Goal: Information Seeking & Learning: Learn about a topic

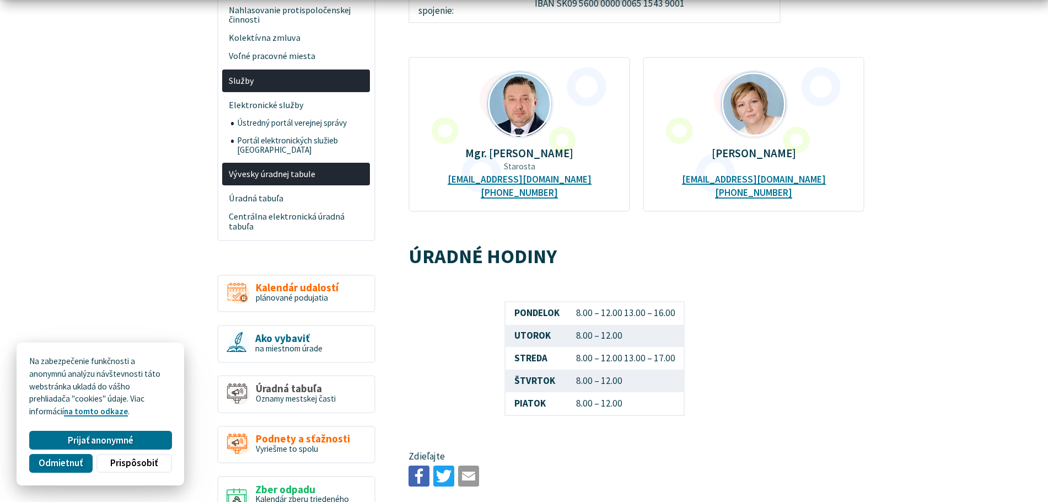
scroll to position [441, 0]
click at [84, 458] on button "Odmietnuť" at bounding box center [60, 462] width 63 height 19
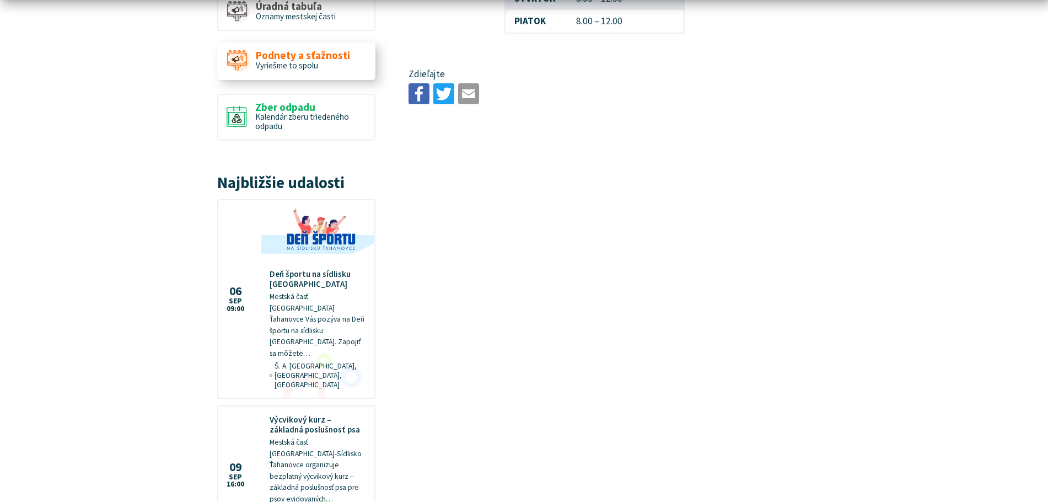
scroll to position [827, 0]
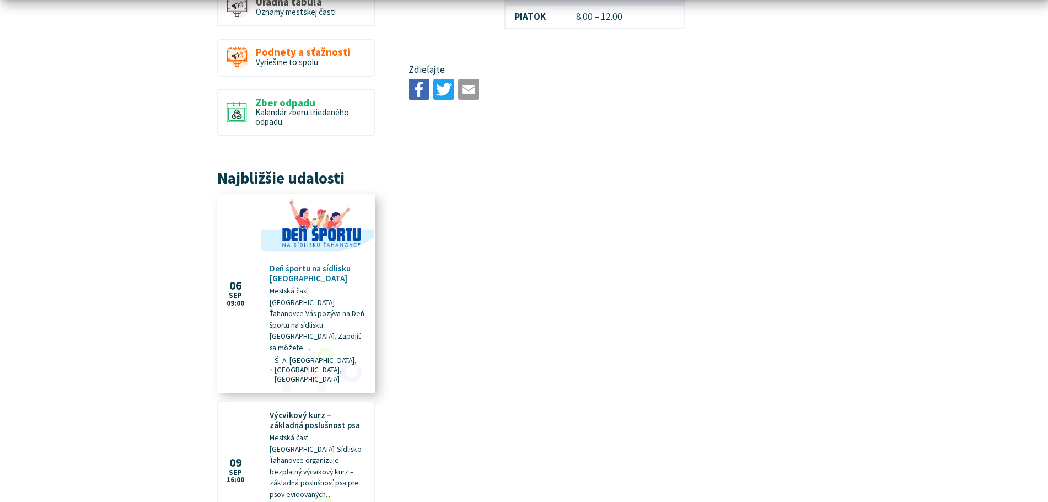
click at [296, 264] on h4 "Deň športu na sídlisku [GEOGRAPHIC_DATA]" at bounding box center [318, 274] width 97 height 20
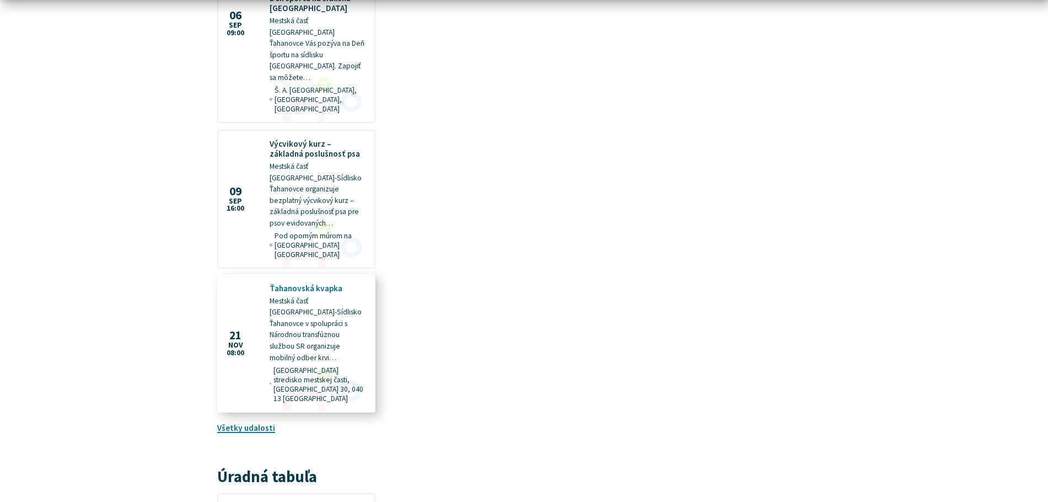
scroll to position [1103, 0]
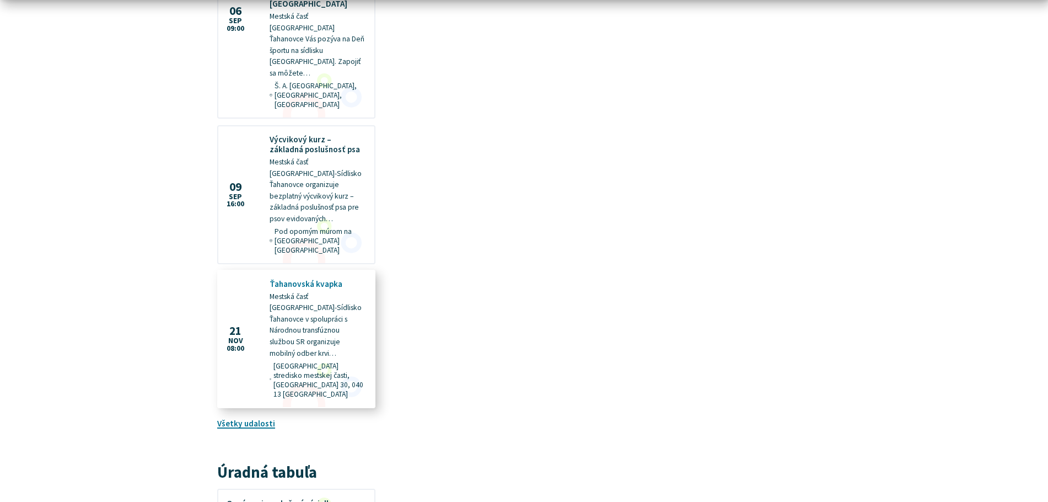
click at [318, 271] on figure at bounding box center [296, 339] width 156 height 136
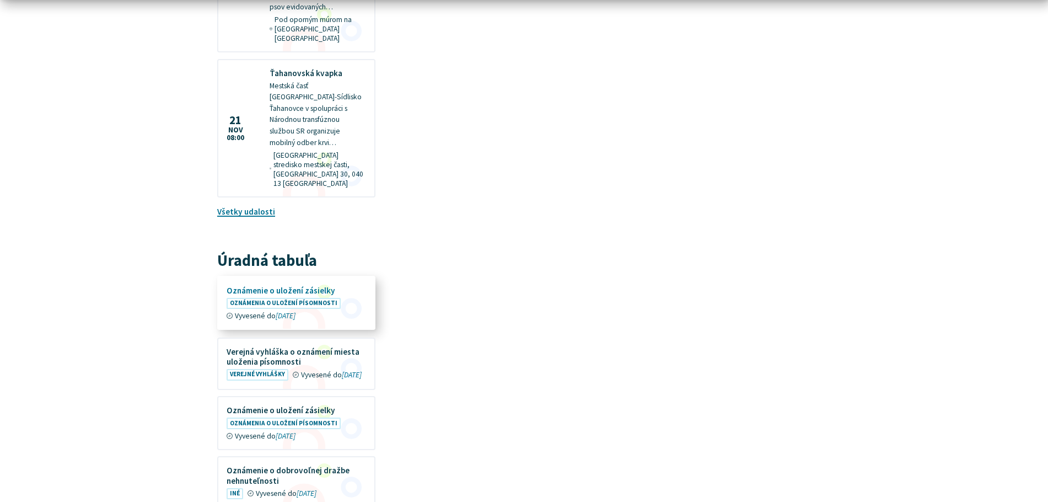
scroll to position [1323, 0]
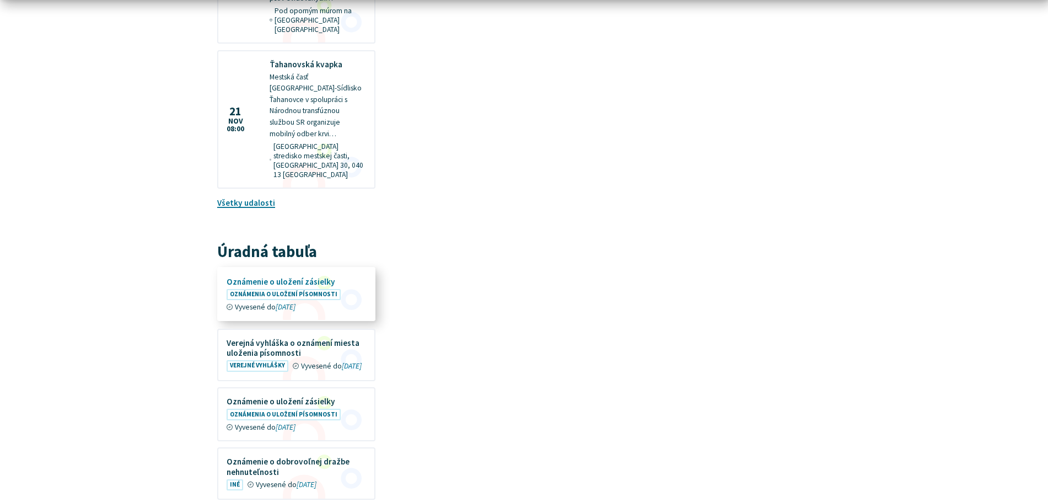
click at [298, 268] on figure at bounding box center [296, 294] width 156 height 52
click at [294, 387] on figure at bounding box center [296, 413] width 156 height 52
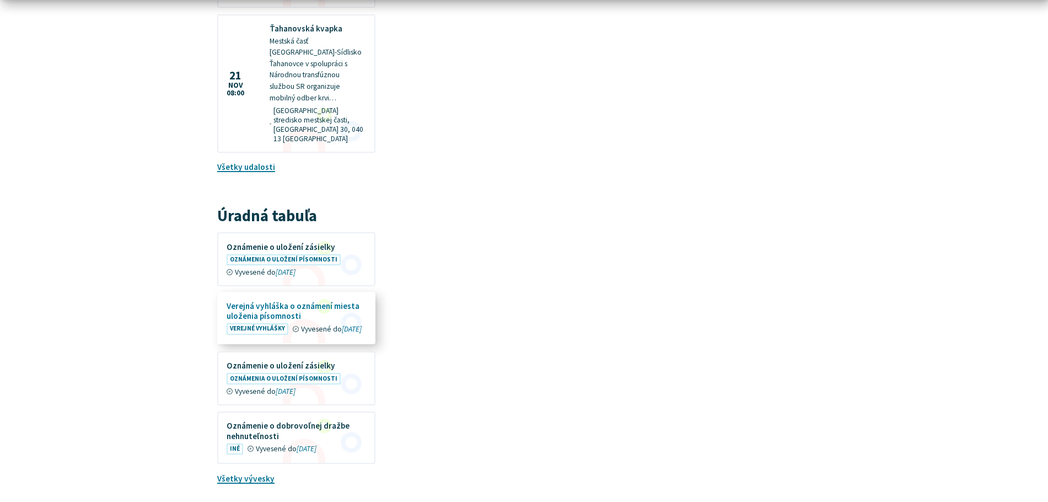
scroll to position [1434, 0]
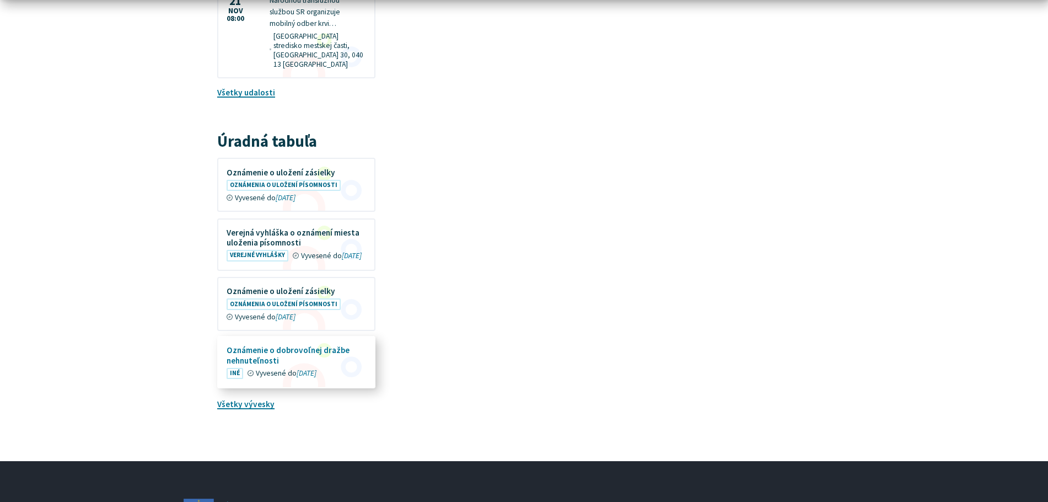
click at [283, 337] on figure at bounding box center [296, 362] width 156 height 50
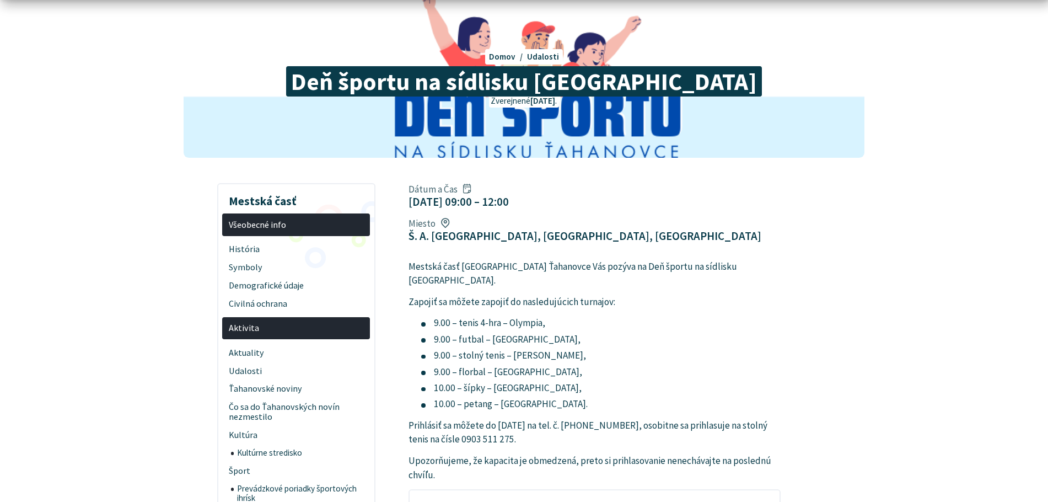
scroll to position [110, 0]
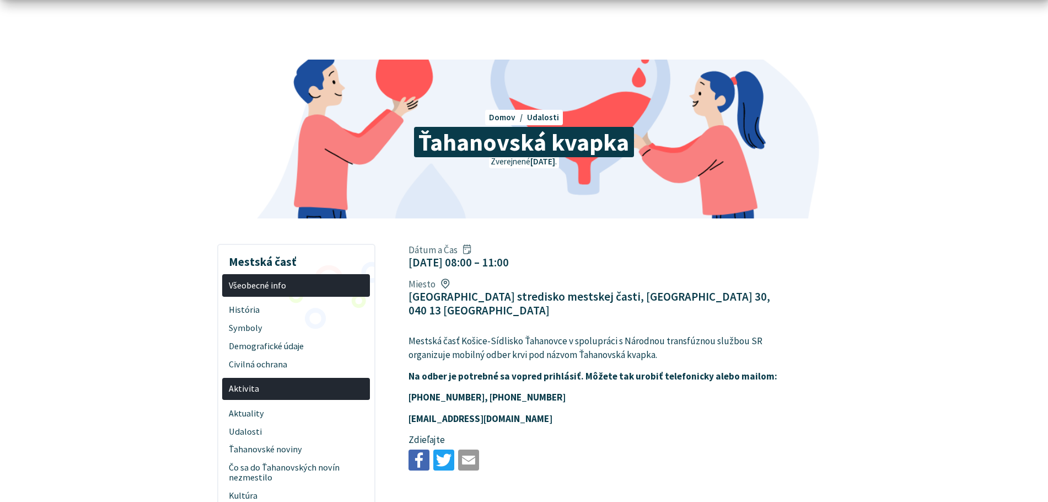
scroll to position [55, 0]
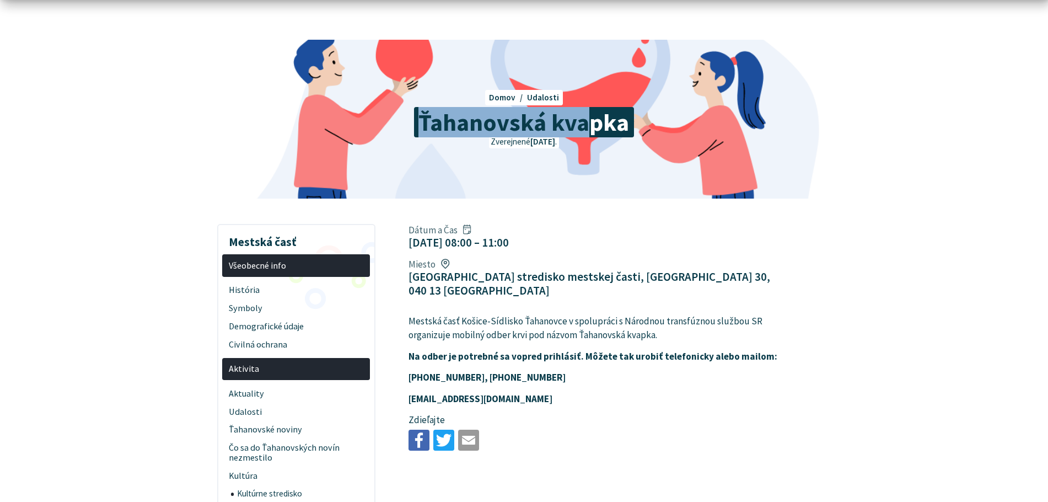
drag, startPoint x: 433, startPoint y: 120, endPoint x: 641, endPoint y: 121, distance: 207.3
click at [631, 120] on span "Ťahanovská kvapka" at bounding box center [524, 122] width 220 height 30
click at [642, 122] on h1 "Ťahanovská kvapka" at bounding box center [524, 122] width 524 height 26
drag, startPoint x: 417, startPoint y: 123, endPoint x: 591, endPoint y: 124, distance: 174.3
click at [565, 124] on span "Ťahanovská kvapka" at bounding box center [524, 122] width 220 height 30
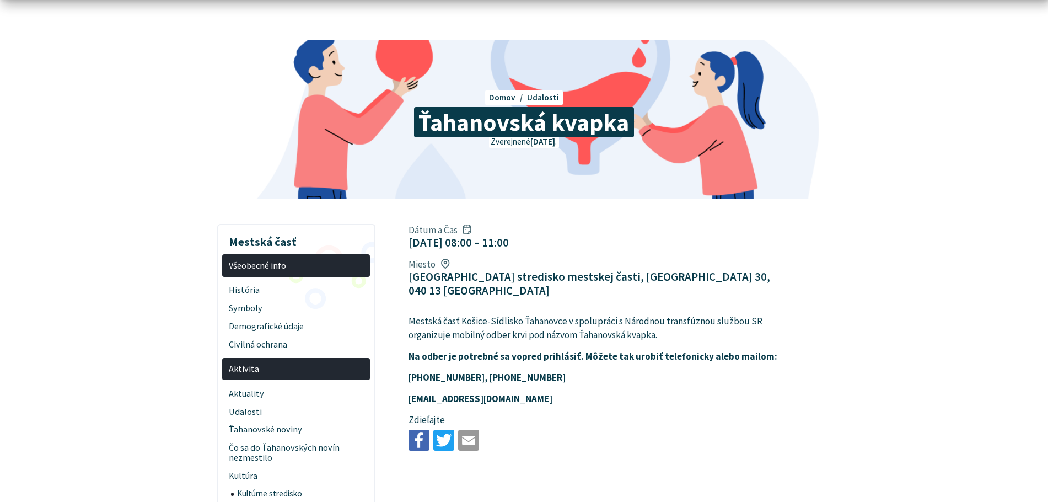
click at [509, 245] on figcaption "21. nov 2025 08:00 – 11:00" at bounding box center [459, 242] width 100 height 14
drag, startPoint x: 432, startPoint y: 281, endPoint x: 545, endPoint y: 281, distance: 112.5
click at [534, 281] on div "Dátum a Čas 21. nov 2025 08:00 – 11:00 Miesto Kultúrne stredisko mestskej časti…" at bounding box center [594, 260] width 389 height 82
drag, startPoint x: 549, startPoint y: 281, endPoint x: 701, endPoint y: 281, distance: 151.6
click at [691, 281] on figcaption "[GEOGRAPHIC_DATA] stredisko mestskej časti, [GEOGRAPHIC_DATA] 30, 040 13 [GEOGR…" at bounding box center [595, 284] width 372 height 28
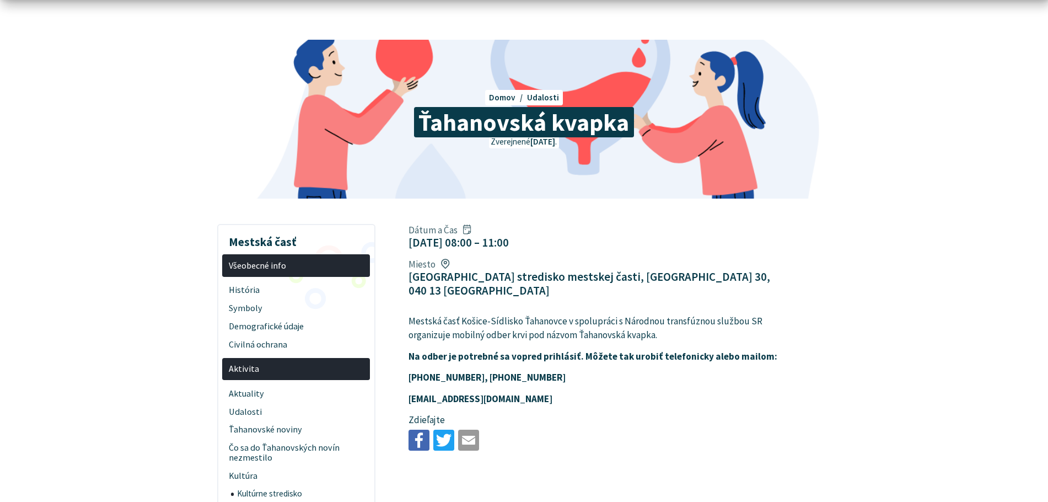
drag, startPoint x: 703, startPoint y: 281, endPoint x: 661, endPoint y: 295, distance: 44.8
click at [702, 281] on figcaption "[GEOGRAPHIC_DATA] stredisko mestskej časti, [GEOGRAPHIC_DATA] 30, 040 13 [GEOGR…" at bounding box center [595, 284] width 372 height 28
drag, startPoint x: 409, startPoint y: 308, endPoint x: 485, endPoint y: 308, distance: 76.1
click at [483, 314] on p "Mestská časť Košice-Sídlisko Ťahanovce v spolupráci s Národnou transfúznou služ…" at bounding box center [595, 328] width 372 height 28
click at [489, 314] on p "Mestská časť Košice-Sídlisko Ťahanovce v spolupráci s Národnou transfúznou služ…" at bounding box center [595, 328] width 372 height 28
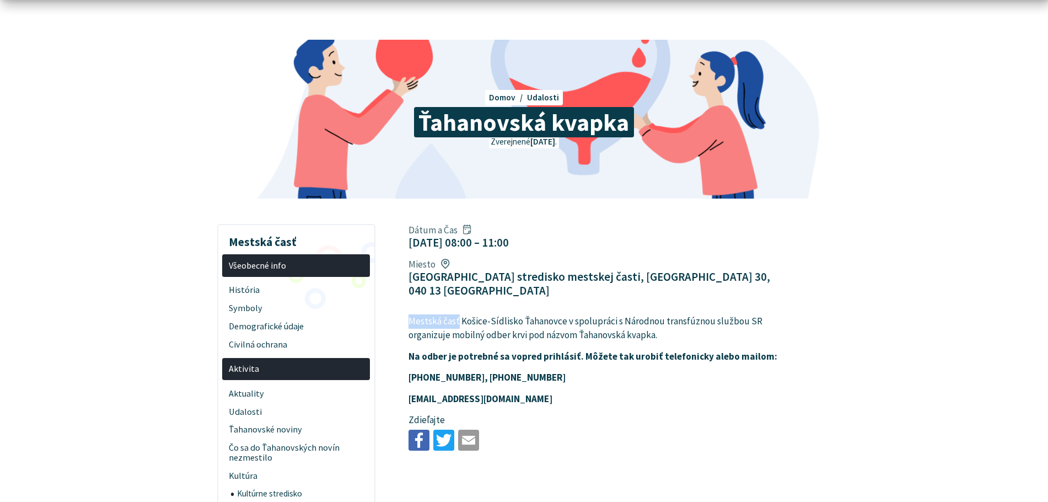
drag, startPoint x: 407, startPoint y: 307, endPoint x: 476, endPoint y: 307, distance: 68.9
click at [467, 307] on article "Dátum a Čas 21. nov 2025 08:00 – 11:00 Miesto Kultúrne stredisko mestskej časti…" at bounding box center [636, 336] width 489 height 235
click at [477, 314] on p "Mestská časť Košice-Sídlisko Ťahanovce v spolupráci s Národnou transfúznou služ…" at bounding box center [595, 328] width 372 height 28
drag, startPoint x: 414, startPoint y: 305, endPoint x: 529, endPoint y: 305, distance: 115.2
click at [514, 314] on p "Mestská časť Košice-Sídlisko Ťahanovce v spolupráci s Národnou transfúznou služ…" at bounding box center [595, 328] width 372 height 28
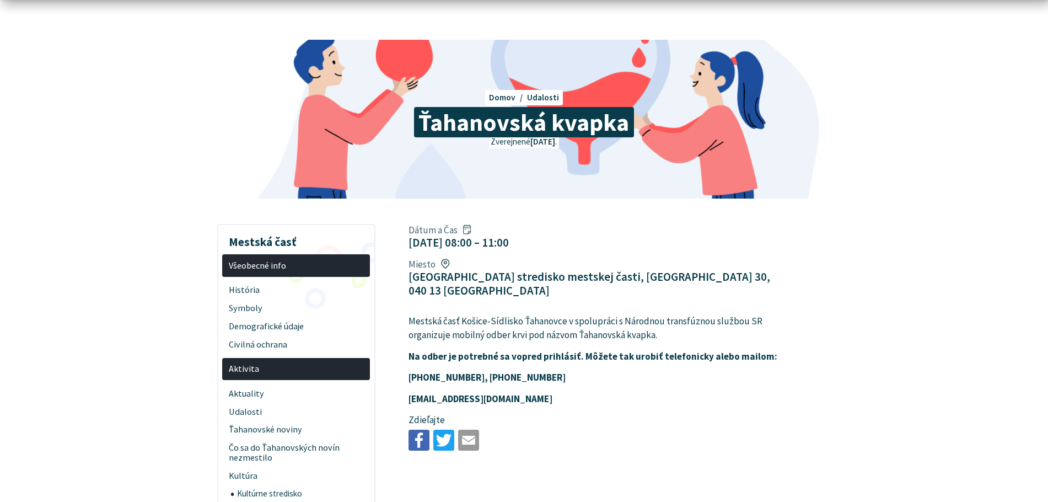
click at [530, 314] on p "Mestská časť Košice-Sídlisko Ťahanovce v spolupráci s Národnou transfúznou služ…" at bounding box center [595, 328] width 372 height 28
drag, startPoint x: 594, startPoint y: 309, endPoint x: 645, endPoint y: 304, distance: 50.9
click at [630, 314] on p "Mestská časť Košice-Sídlisko Ťahanovce v spolupráci s Národnou transfúznou služ…" at bounding box center [595, 328] width 372 height 28
click at [646, 314] on p "Mestská časť Košice-Sídlisko Ťahanovce v spolupráci s Národnou transfúznou služ…" at bounding box center [595, 328] width 372 height 28
drag, startPoint x: 623, startPoint y: 305, endPoint x: 670, endPoint y: 306, distance: 47.4
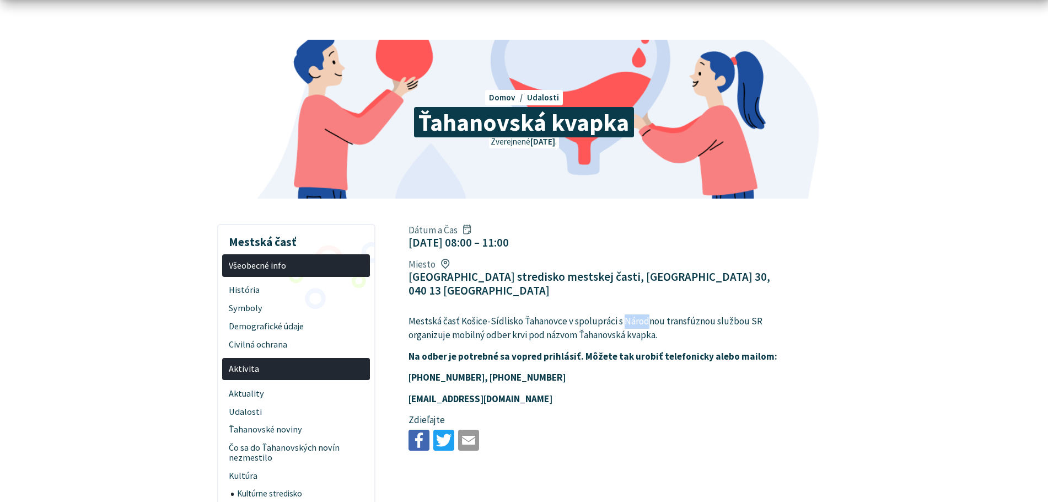
click at [661, 314] on p "Mestská časť Košice-Sídlisko Ťahanovce v spolupráci s Národnou transfúznou služ…" at bounding box center [595, 328] width 372 height 28
click at [673, 314] on p "Mestská časť Košice-Sídlisko Ťahanovce v spolupráci s Národnou transfúznou služ…" at bounding box center [595, 328] width 372 height 28
drag, startPoint x: 703, startPoint y: 307, endPoint x: 749, endPoint y: 307, distance: 46.3
click at [743, 314] on p "Mestská časť Košice-Sídlisko Ťahanovce v spolupráci s Národnou transfúznou služ…" at bounding box center [595, 328] width 372 height 28
click at [748, 314] on p "Mestská časť Košice-Sídlisko Ťahanovce v spolupráci s Národnou transfúznou služ…" at bounding box center [595, 328] width 372 height 28
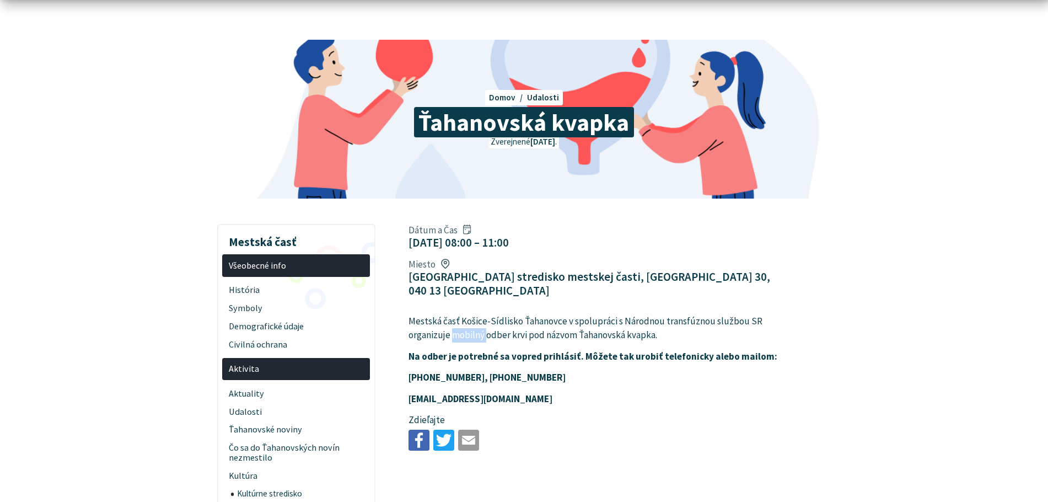
drag, startPoint x: 454, startPoint y: 326, endPoint x: 491, endPoint y: 325, distance: 37.0
click at [490, 325] on p "Mestská časť Košice-Sídlisko Ťahanovce v spolupráci s Národnou transfúznou služ…" at bounding box center [595, 328] width 372 height 28
drag, startPoint x: 493, startPoint y: 325, endPoint x: 482, endPoint y: 324, distance: 11.0
click at [493, 324] on p "Mestská časť Košice-Sídlisko Ťahanovce v spolupráci s Národnou transfúznou služ…" at bounding box center [595, 328] width 372 height 28
click at [449, 324] on p "Mestská časť Košice-Sídlisko Ťahanovce v spolupráci s Národnou transfúznou služ…" at bounding box center [595, 328] width 372 height 28
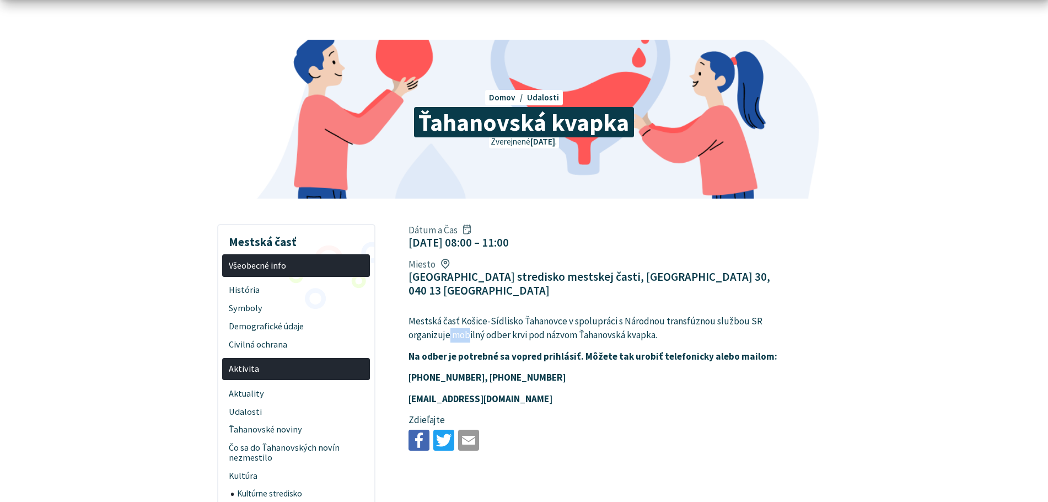
drag, startPoint x: 451, startPoint y: 323, endPoint x: 483, endPoint y: 321, distance: 32.0
click at [480, 321] on p "Mestská časť Košice-Sídlisko Ťahanovce v spolupráci s Národnou transfúznou služ…" at bounding box center [595, 328] width 372 height 28
click at [489, 321] on p "Mestská časť Košice-Sídlisko Ťahanovce v spolupráci s Národnou transfúznou služ…" at bounding box center [595, 328] width 372 height 28
drag, startPoint x: 453, startPoint y: 321, endPoint x: 480, endPoint y: 321, distance: 27.6
click at [474, 321] on p "Mestská časť Košice-Sídlisko Ťahanovce v spolupráci s Národnou transfúznou služ…" at bounding box center [595, 328] width 372 height 28
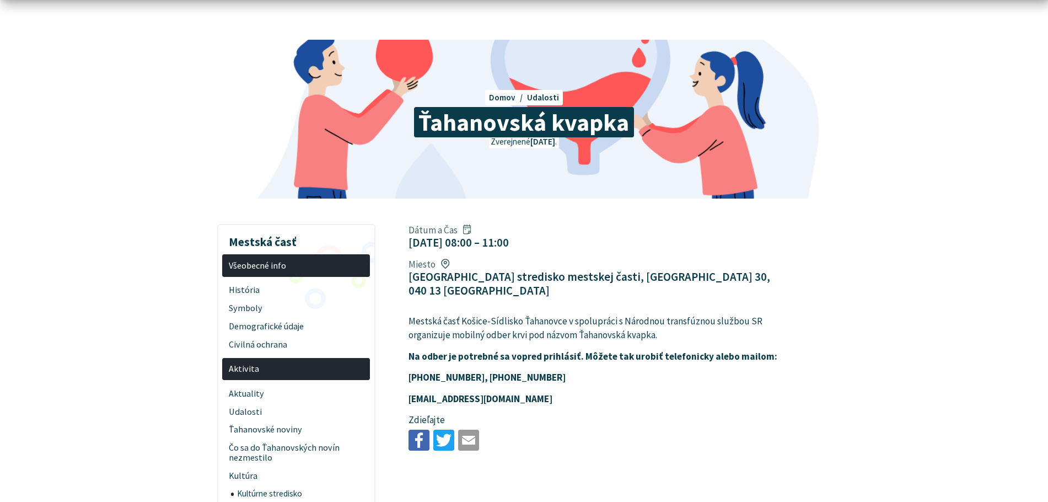
click at [481, 322] on p "Mestská časť Košice-Sídlisko Ťahanovce v spolupráci s Národnou transfúznou služ…" at bounding box center [595, 328] width 372 height 28
drag, startPoint x: 456, startPoint y: 322, endPoint x: 484, endPoint y: 320, distance: 28.2
click at [481, 320] on p "Mestská časť Košice-Sídlisko Ťahanovce v spolupráci s Národnou transfúznou služ…" at bounding box center [595, 328] width 372 height 28
click at [487, 320] on p "Mestská časť Košice-Sídlisko Ťahanovce v spolupráci s Národnou transfúznou služ…" at bounding box center [595, 328] width 372 height 28
drag, startPoint x: 458, startPoint y: 320, endPoint x: 485, endPoint y: 320, distance: 27.0
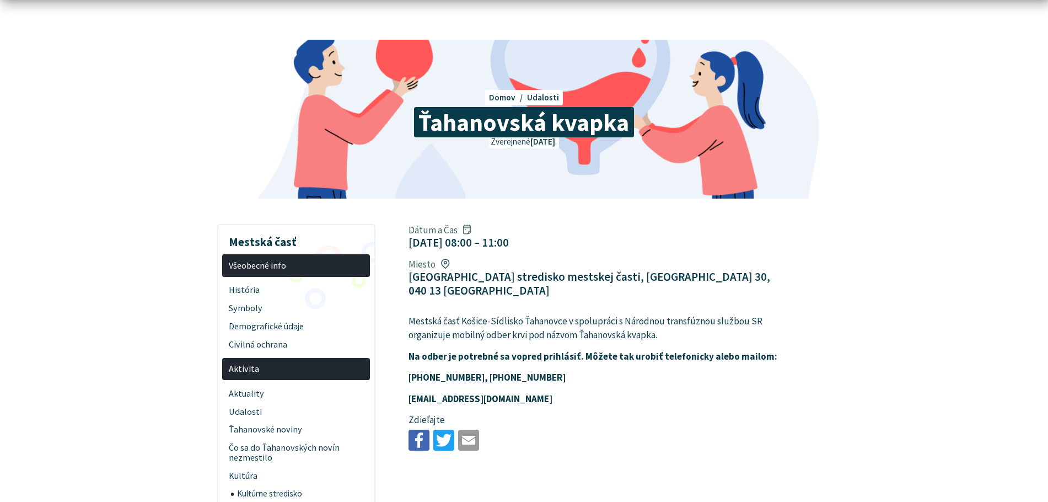
click at [483, 320] on p "Mestská časť Košice-Sídlisko Ťahanovce v spolupráci s Národnou transfúznou služ…" at bounding box center [595, 328] width 372 height 28
click at [490, 320] on p "Mestská časť Košice-Sídlisko Ťahanovce v spolupráci s Národnou transfúznou služ…" at bounding box center [595, 328] width 372 height 28
drag, startPoint x: 453, startPoint y: 320, endPoint x: 515, endPoint y: 320, distance: 62.3
click at [509, 320] on p "Mestská časť Košice-Sídlisko Ťahanovce v spolupráci s Národnou transfúznou služ…" at bounding box center [595, 328] width 372 height 28
click at [519, 321] on p "Mestská časť Košice-Sídlisko Ťahanovce v spolupráci s Národnou transfúznou služ…" at bounding box center [595, 328] width 372 height 28
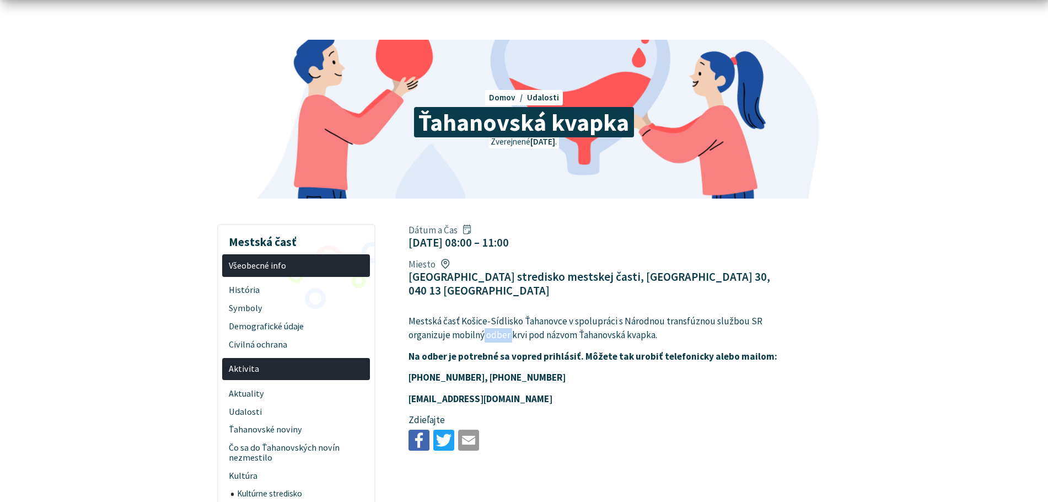
drag, startPoint x: 508, startPoint y: 321, endPoint x: 539, endPoint y: 321, distance: 30.9
click at [533, 321] on p "Mestská časť Košice-Sídlisko Ťahanovce v spolupráci s Národnou transfúznou služ…" at bounding box center [595, 328] width 372 height 28
drag, startPoint x: 539, startPoint y: 321, endPoint x: 614, endPoint y: 321, distance: 75.0
click at [598, 321] on p "Mestská časť Košice-Sídlisko Ťahanovce v spolupráci s Národnou transfúznou služ…" at bounding box center [595, 328] width 372 height 28
click at [614, 321] on p "Mestská časť Košice-Sídlisko Ťahanovce v spolupráci s Národnou transfúznou služ…" at bounding box center [595, 328] width 372 height 28
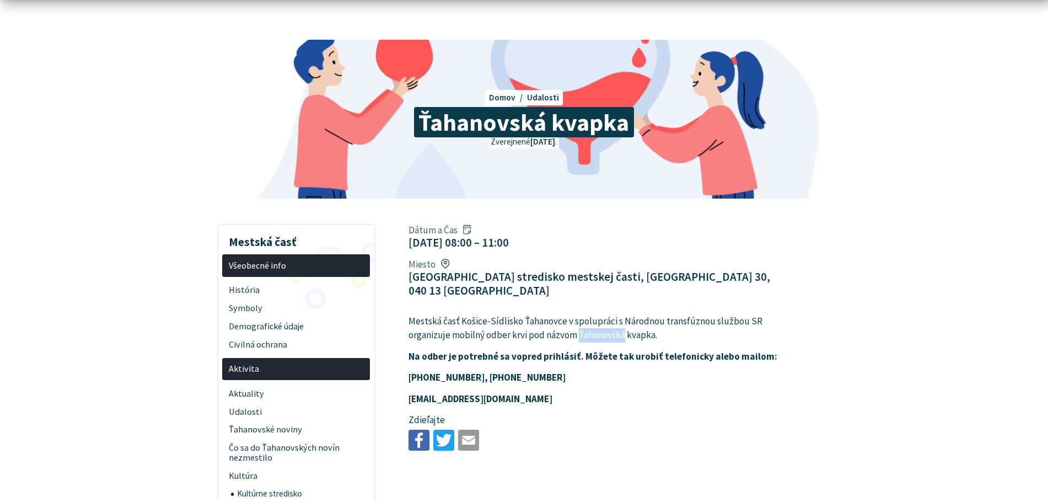
drag, startPoint x: 597, startPoint y: 321, endPoint x: 658, endPoint y: 321, distance: 60.7
click at [646, 321] on p "Mestská časť Košice-Sídlisko Ťahanovce v spolupráci s Národnou transfúznou služ…" at bounding box center [595, 328] width 372 height 28
drag, startPoint x: 658, startPoint y: 321, endPoint x: 574, endPoint y: 336, distance: 85.1
click at [657, 321] on p "Mestská časť Košice-Sídlisko Ťahanovce v spolupráci s Národnou transfúznou služ…" at bounding box center [595, 328] width 372 height 28
drag, startPoint x: 413, startPoint y: 343, endPoint x: 498, endPoint y: 343, distance: 85.5
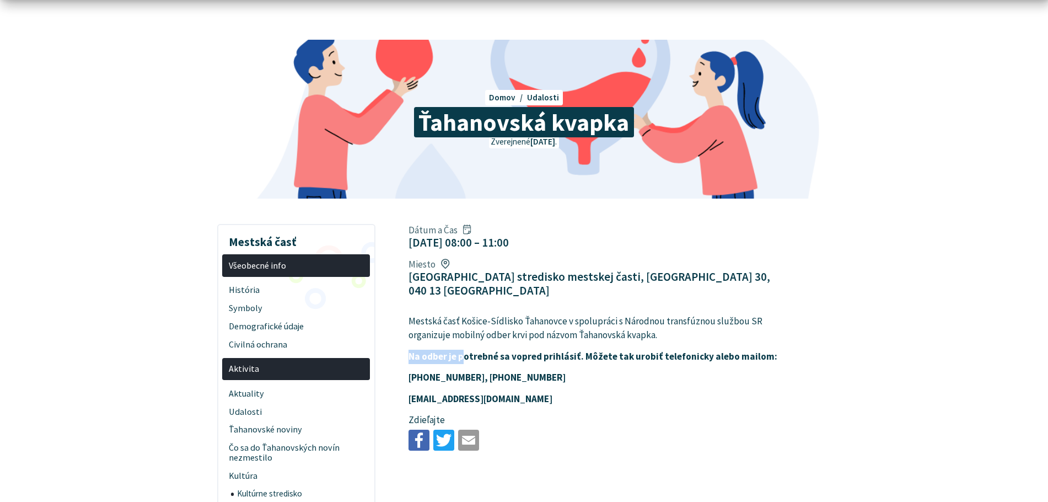
click at [488, 343] on article "Dátum a Čas 21. nov 2025 08:00 – 11:00 Miesto Kultúrne stredisko mestskej časti…" at bounding box center [636, 336] width 489 height 235
drag, startPoint x: 523, startPoint y: 343, endPoint x: 581, endPoint y: 343, distance: 57.3
click at [566, 350] on strong "Na odber je potrebné sa vopred prihlásiť. Môžete tak urobiť telefonicky alebo m…" at bounding box center [593, 356] width 369 height 12
click at [590, 350] on strong "Na odber je potrebné sa vopred prihlásiť. Môžete tak urobiť telefonicky alebo m…" at bounding box center [593, 356] width 369 height 12
drag, startPoint x: 517, startPoint y: 342, endPoint x: 616, endPoint y: 342, distance: 98.7
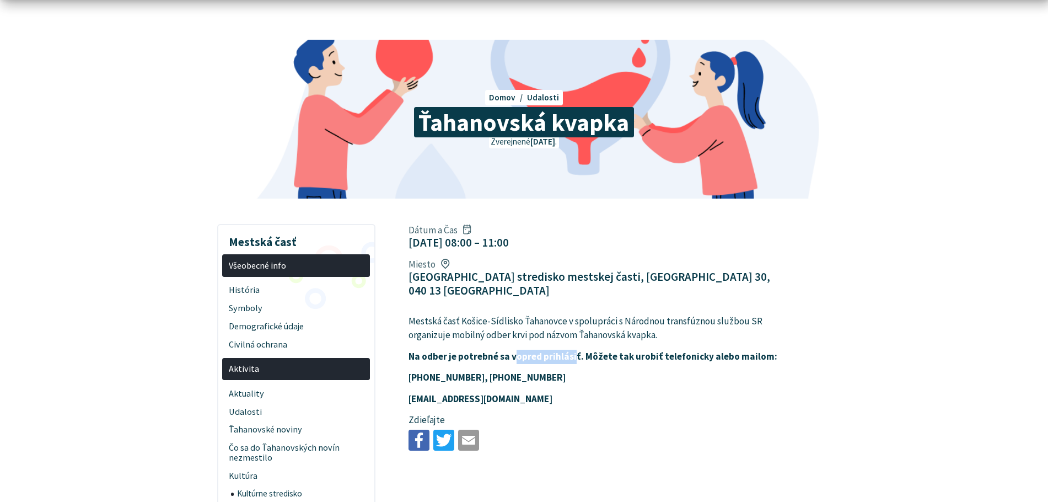
click at [602, 350] on strong "Na odber je potrebné sa vopred prihlásiť. Môžete tak urobiť telefonicky alebo m…" at bounding box center [593, 356] width 369 height 12
drag, startPoint x: 616, startPoint y: 342, endPoint x: 605, endPoint y: 341, distance: 11.0
click at [615, 350] on strong "Na odber je potrebné sa vopred prihlásiť. Môžete tak urobiť telefonicky alebo m…" at bounding box center [593, 356] width 369 height 12
drag, startPoint x: 640, startPoint y: 341, endPoint x: 658, endPoint y: 341, distance: 17.6
click at [655, 350] on strong "Na odber je potrebné sa vopred prihlásiť. Môžete tak urobiť telefonicky alebo m…" at bounding box center [593, 356] width 369 height 12
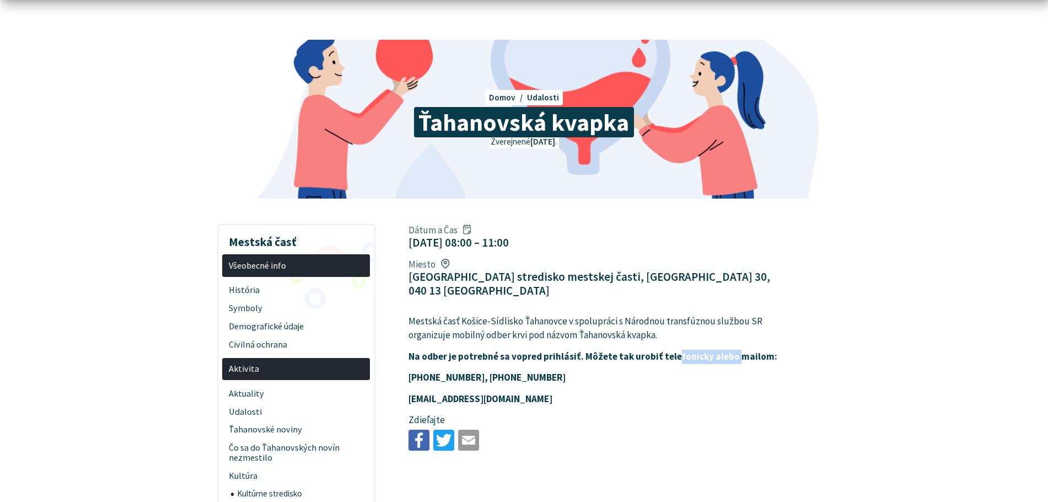
drag, startPoint x: 699, startPoint y: 342, endPoint x: 740, endPoint y: 342, distance: 40.8
click at [735, 350] on strong "Na odber je potrebné sa vopred prihlásiť. Môžete tak urobiť telefonicky alebo m…" at bounding box center [593, 356] width 369 height 12
click at [740, 350] on strong "Na odber je potrebné sa vopred prihlásiť. Môžete tak urobiť telefonicky alebo m…" at bounding box center [593, 356] width 369 height 12
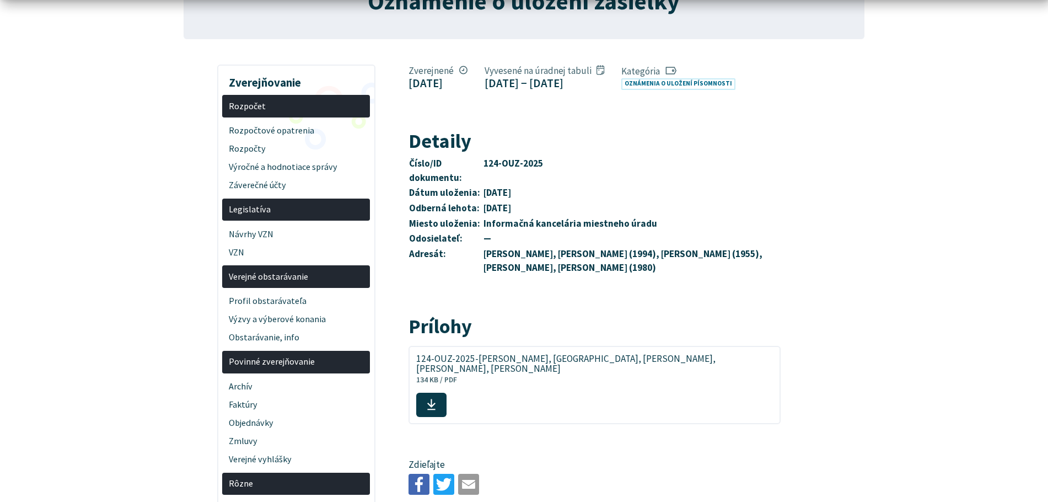
scroll to position [165, 0]
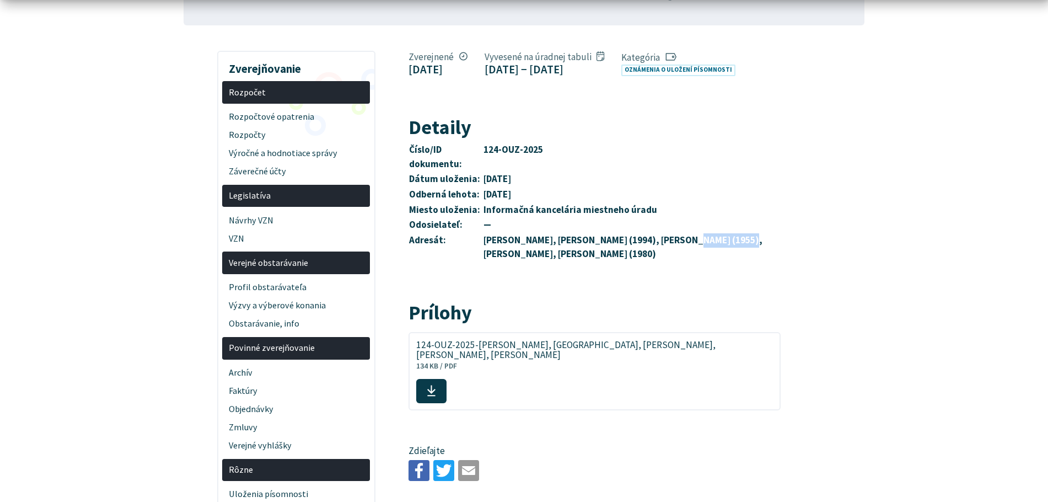
drag, startPoint x: 646, startPoint y: 274, endPoint x: 733, endPoint y: 275, distance: 87.1
click at [714, 260] on strong "Michal Jarábek, Anton Ivanič (1994), Jozefína Sedláková (1955), Anna Vargovčáko…" at bounding box center [623, 247] width 279 height 26
drag, startPoint x: 743, startPoint y: 275, endPoint x: 749, endPoint y: 275, distance: 6.1
click at [749, 260] on strong "Michal Jarábek, Anton Ivanič (1994), Jozefína Sedláková (1955), Anna Vargovčáko…" at bounding box center [623, 247] width 279 height 26
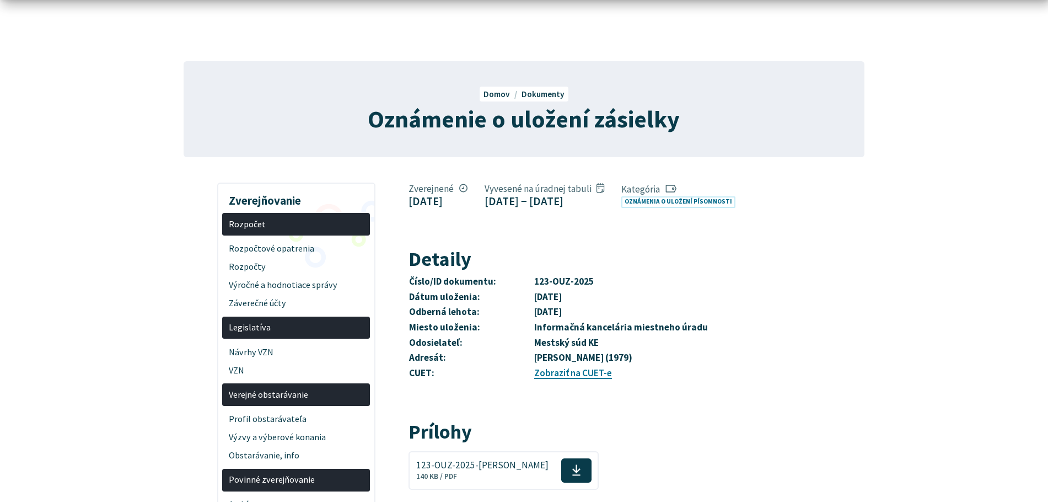
scroll to position [165, 0]
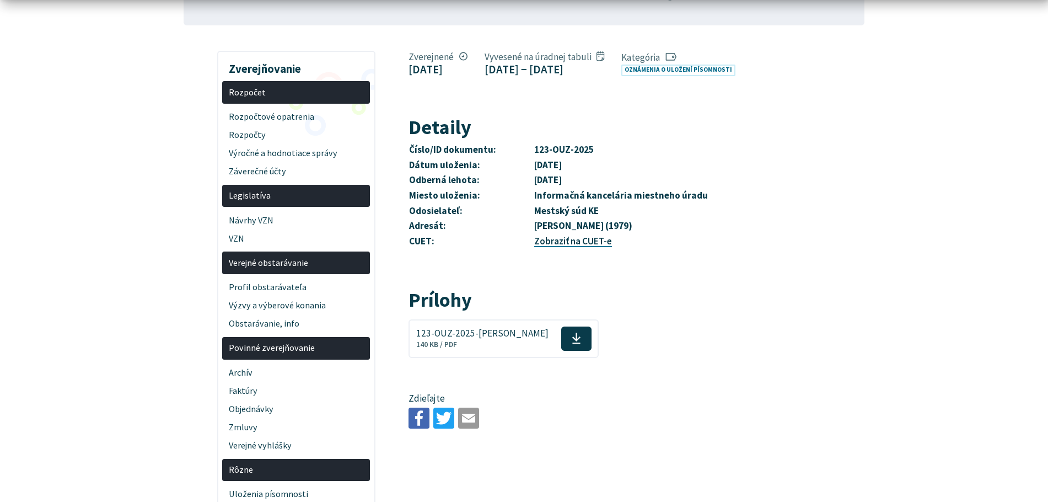
click at [577, 247] on link "Zobraziť na CUET-e" at bounding box center [573, 241] width 78 height 12
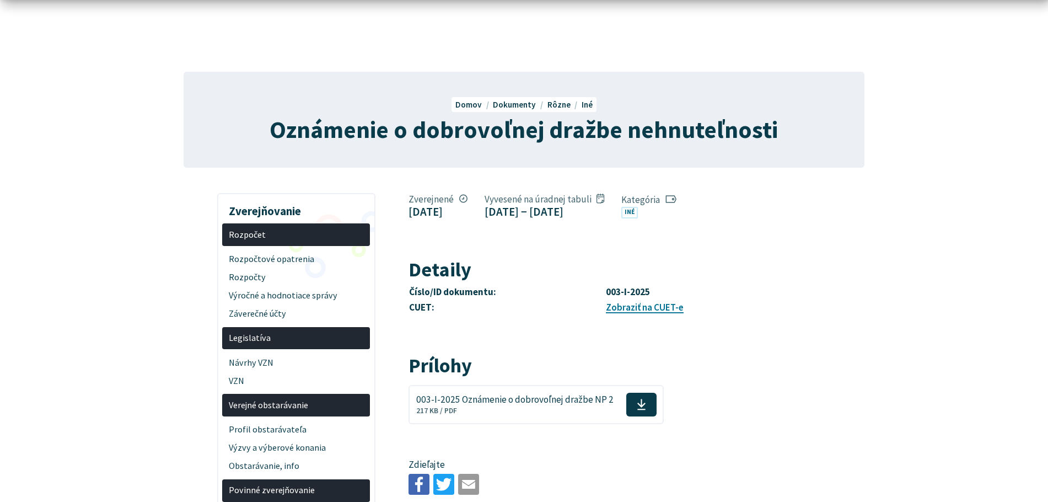
scroll to position [165, 0]
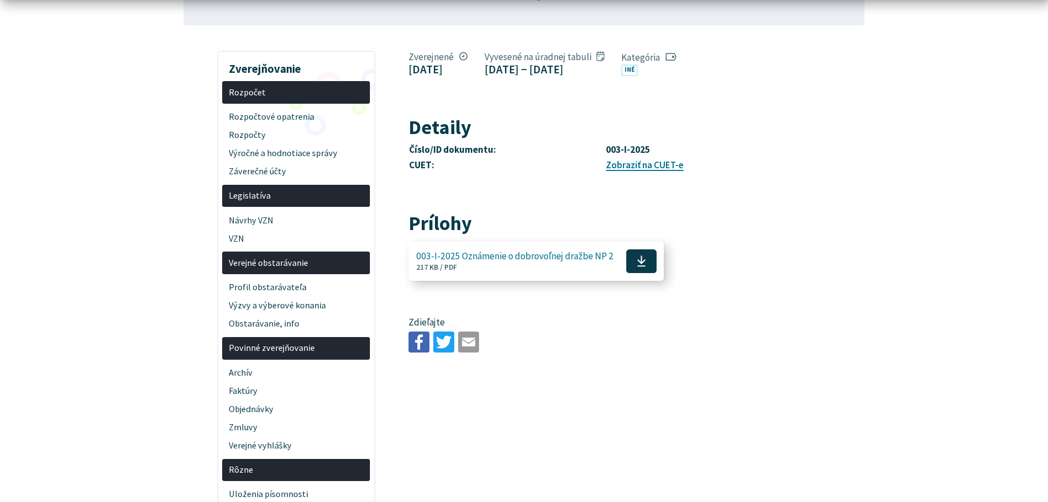
click at [576, 256] on span "003-I-2025 Oznámenie o dobrovoľnej dražbe NP 2" at bounding box center [514, 256] width 197 height 10
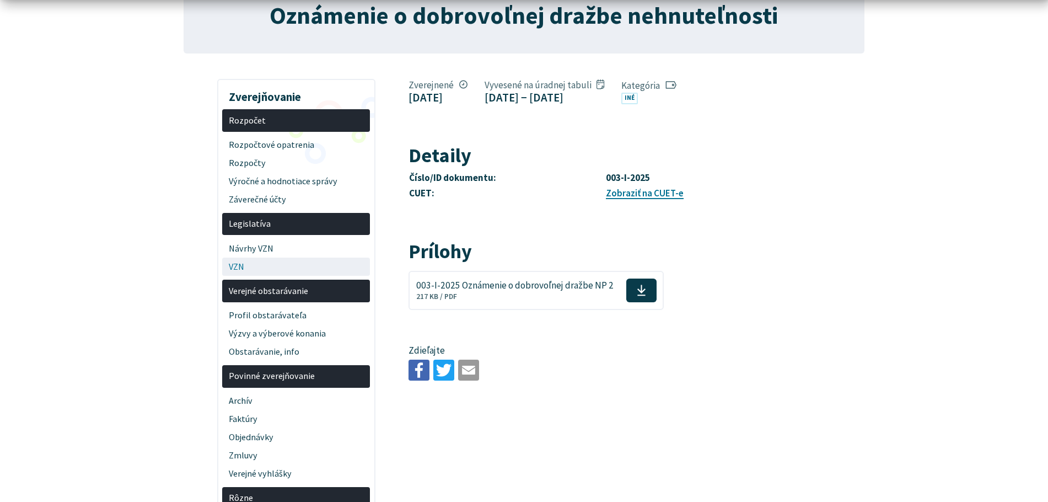
scroll to position [110, 0]
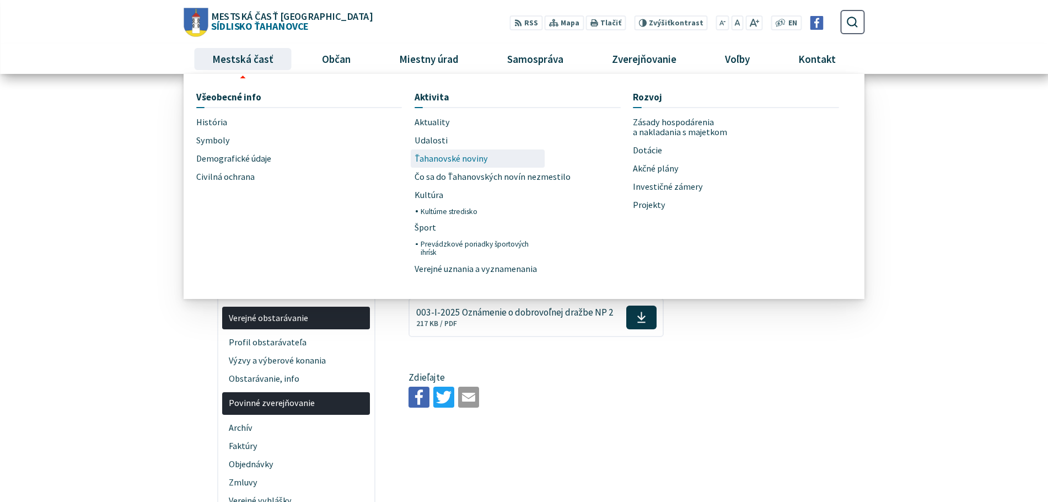
click at [464, 160] on span "Ťahanovské noviny" at bounding box center [451, 158] width 73 height 18
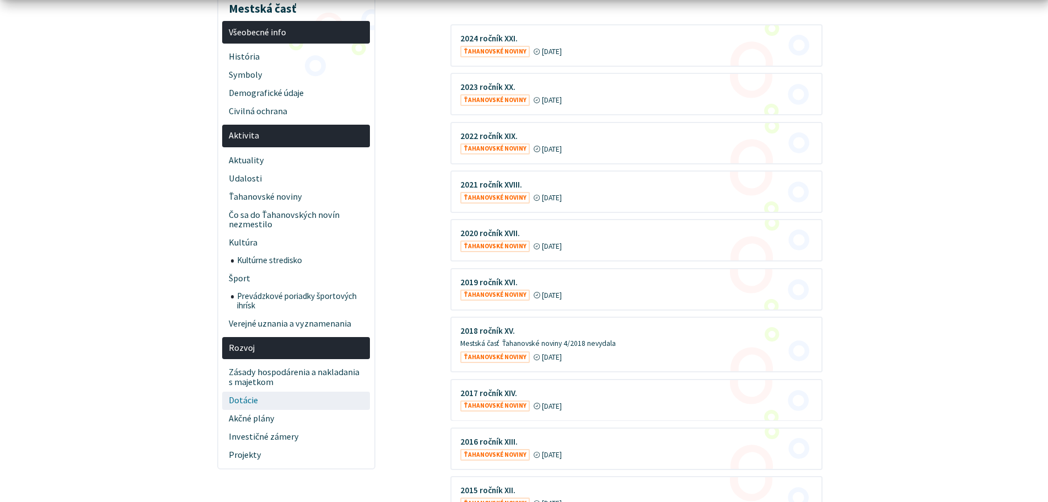
scroll to position [331, 0]
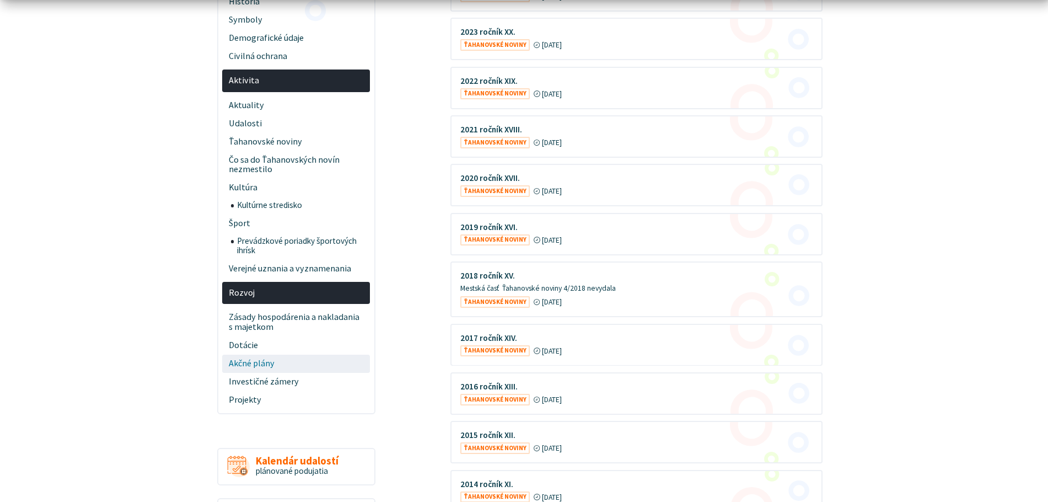
click at [272, 360] on span "Akčné plány" at bounding box center [296, 364] width 135 height 18
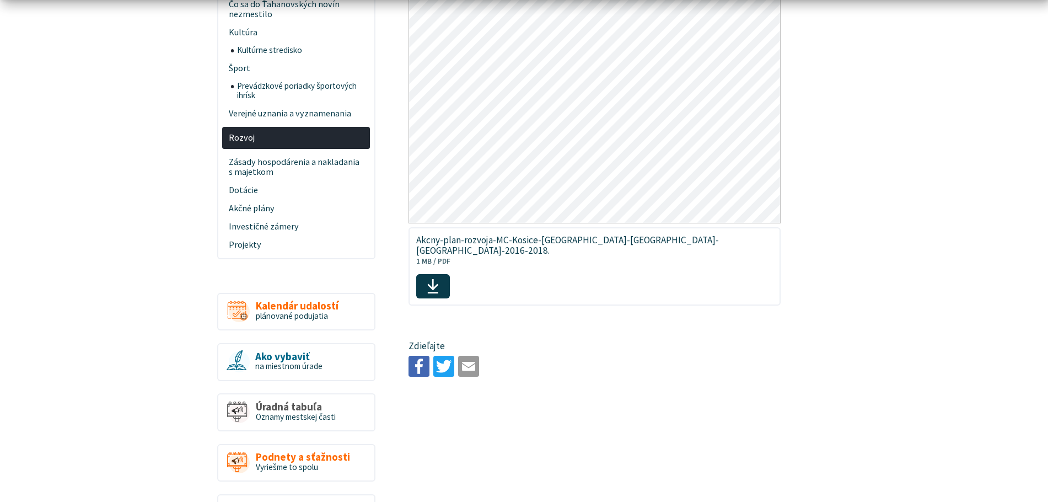
scroll to position [441, 0]
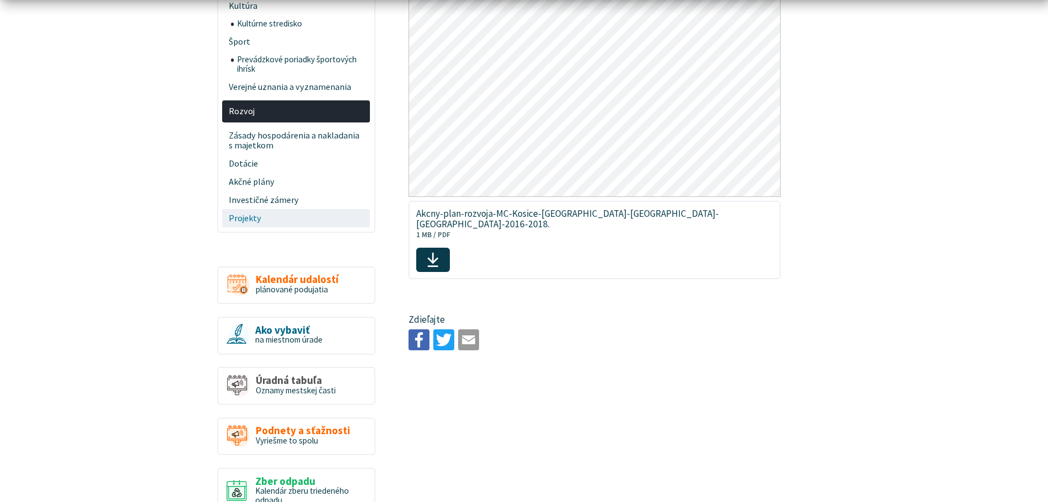
click at [244, 226] on span "Projekty" at bounding box center [296, 218] width 135 height 18
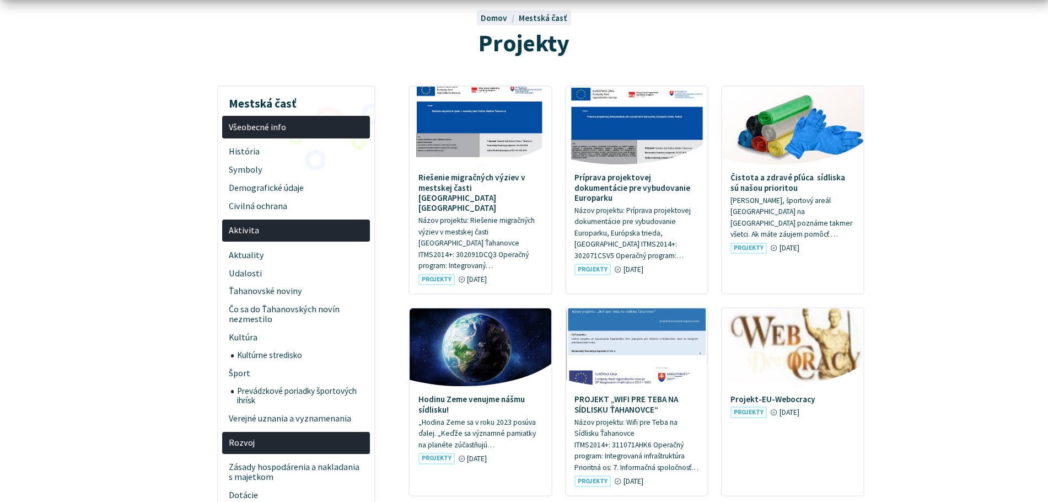
scroll to position [110, 0]
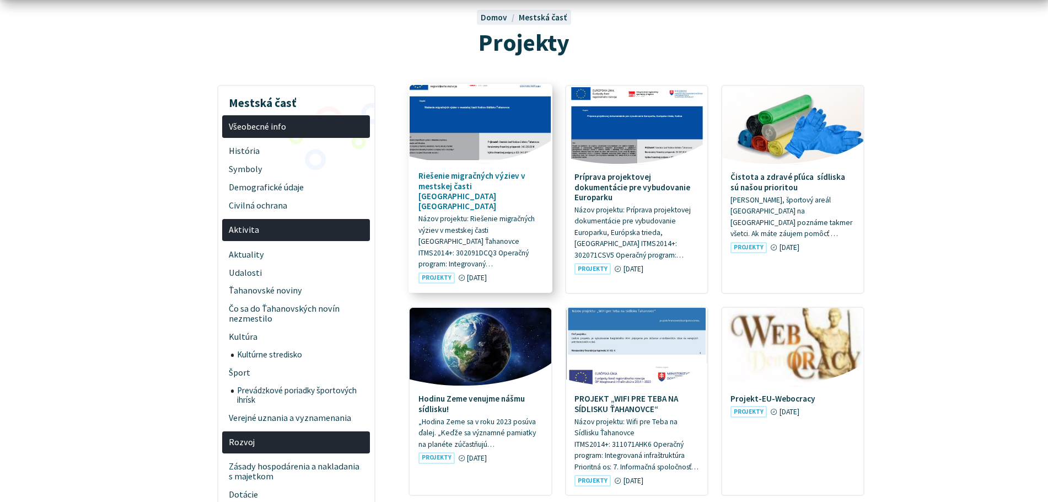
click at [487, 185] on h4 "Riešenie migračných výziev v mestskej časti [GEOGRAPHIC_DATA] [GEOGRAPHIC_DATA]" at bounding box center [481, 191] width 125 height 40
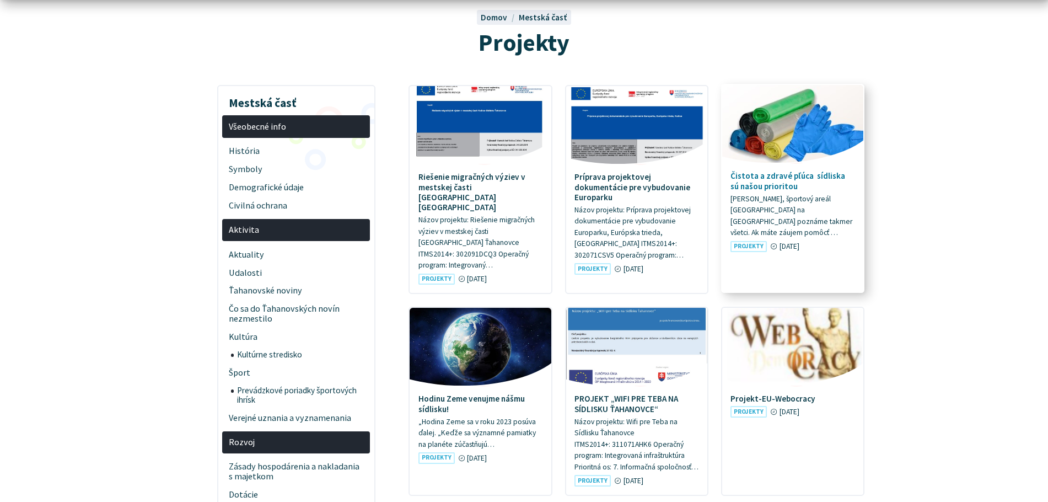
click at [776, 183] on h4 "Čistota a zdravé pľúca sídliska sú našou prioritou" at bounding box center [793, 181] width 125 height 20
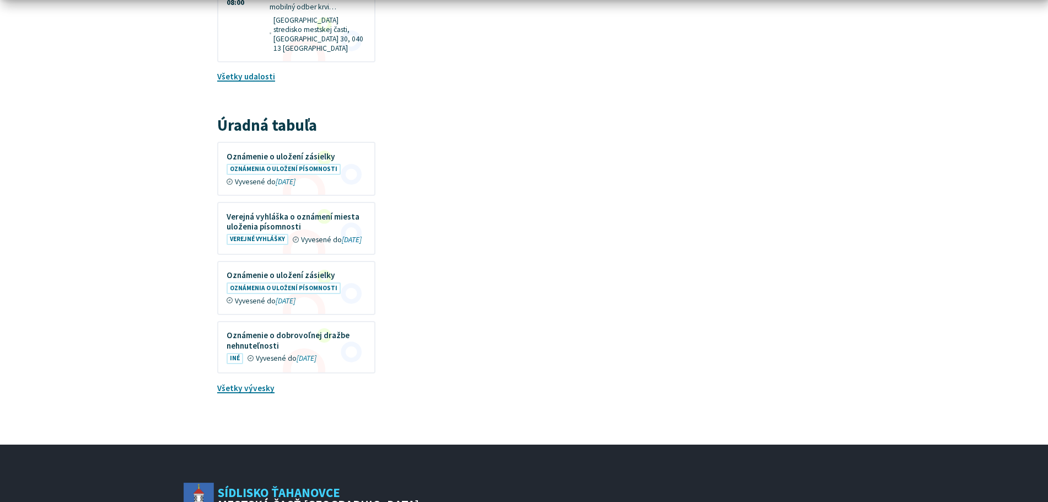
scroll to position [1537, 0]
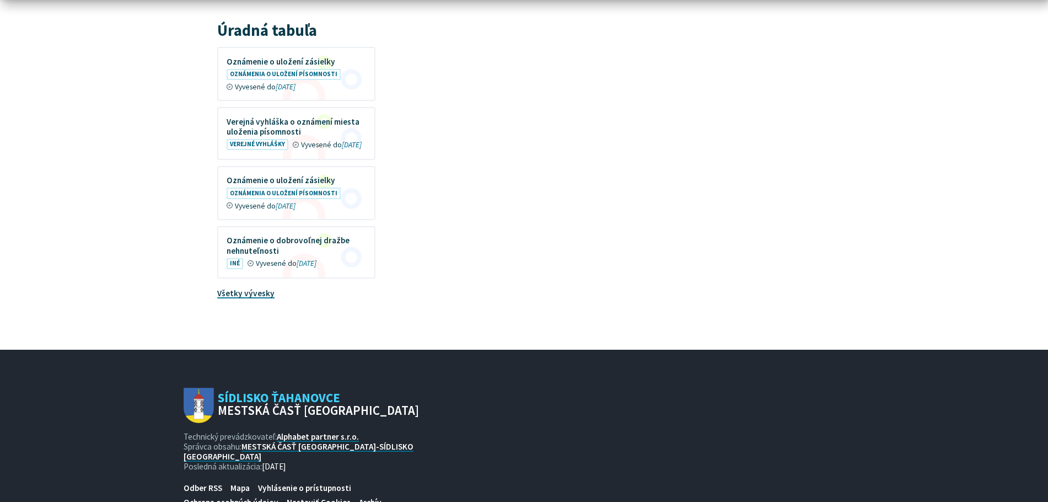
click at [249, 288] on link "Všetky vývesky" at bounding box center [245, 293] width 57 height 10
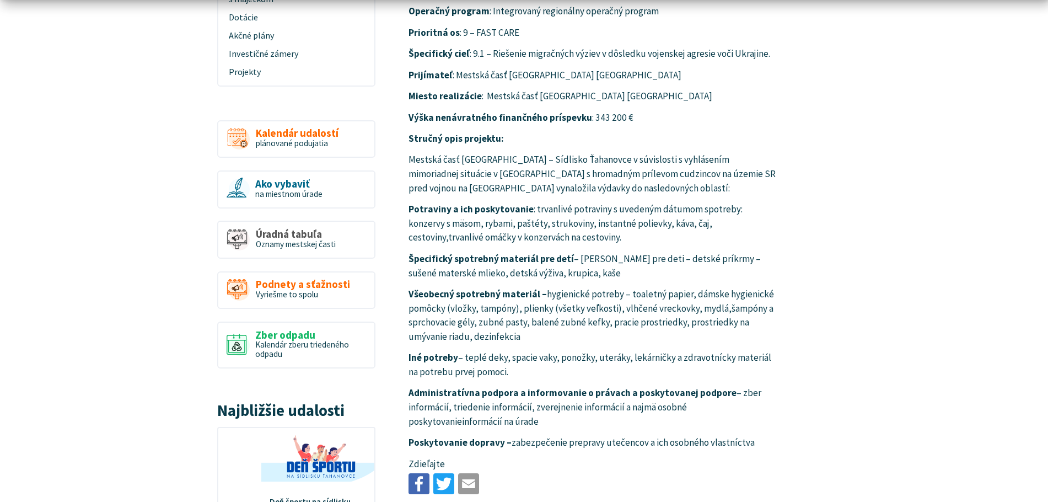
scroll to position [717, 0]
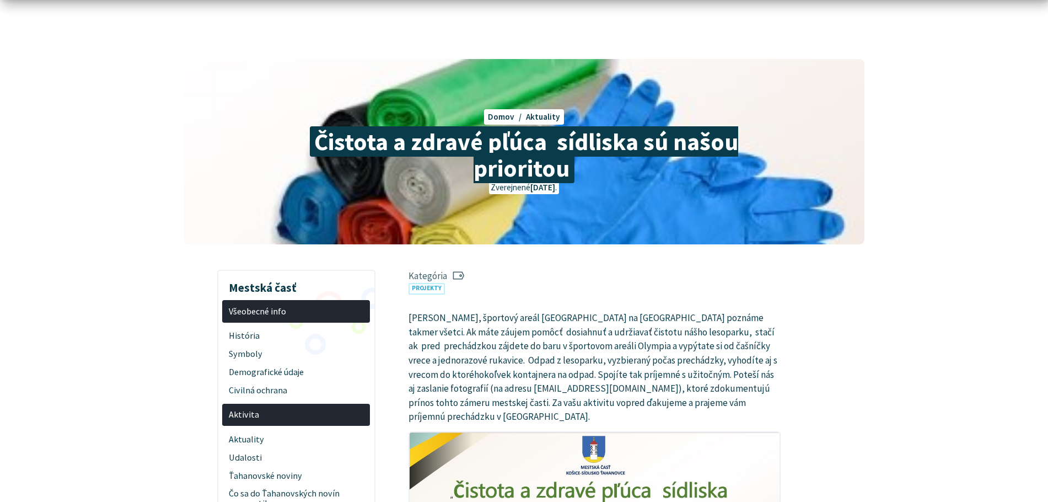
scroll to position [55, 0]
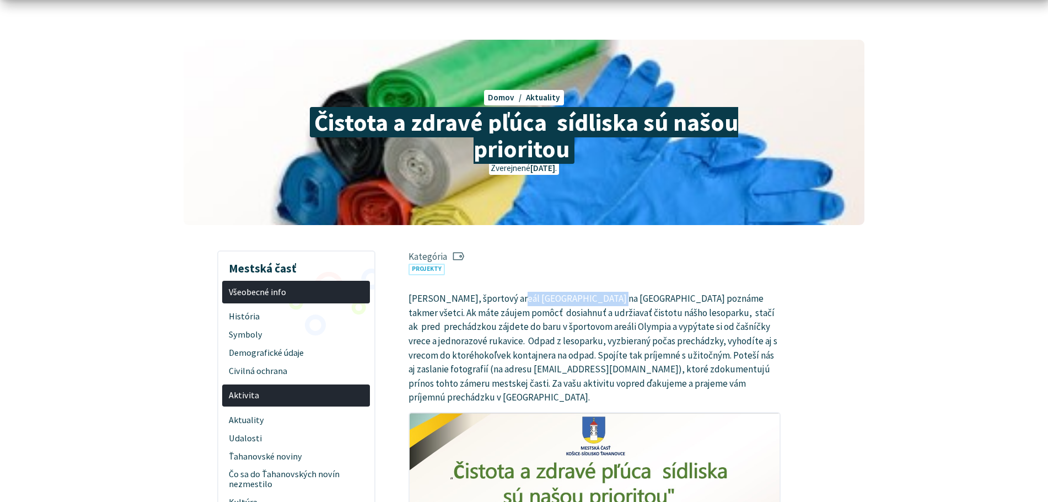
drag, startPoint x: 575, startPoint y: 296, endPoint x: 624, endPoint y: 296, distance: 49.1
click at [618, 296] on p "Milí Ťahanovčania, športový areál Olympia na Čínskej ulici poznáme takmer všetc…" at bounding box center [595, 348] width 372 height 113
drag, startPoint x: 642, startPoint y: 296, endPoint x: 736, endPoint y: 298, distance: 93.8
click at [726, 297] on p "Milí Ťahanovčania, športový areál Olympia na Čínskej ulici poznáme takmer všetc…" at bounding box center [595, 348] width 372 height 113
drag, startPoint x: 736, startPoint y: 298, endPoint x: 573, endPoint y: 297, distance: 162.7
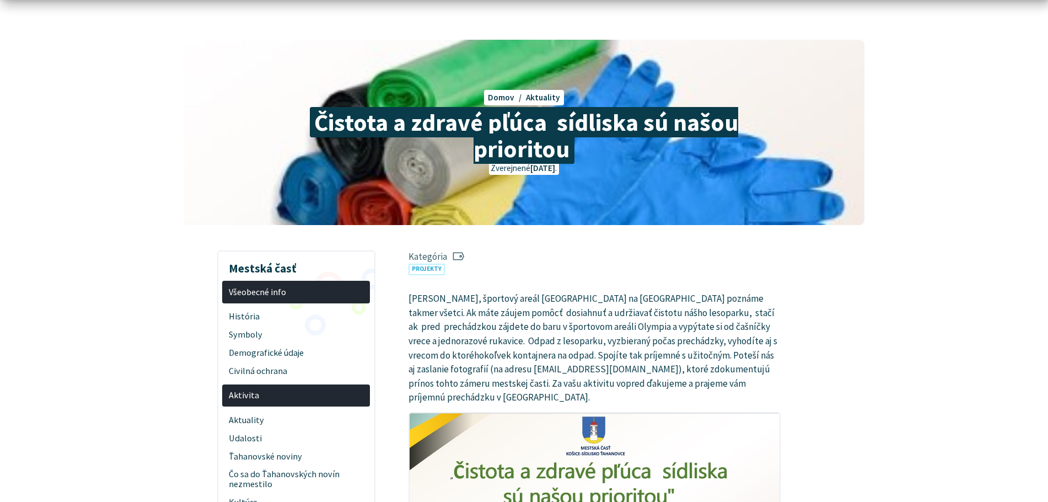
click at [734, 298] on p "Milí Ťahanovčania, športový areál Olympia na Čínskej ulici poznáme takmer všetc…" at bounding box center [595, 348] width 372 height 113
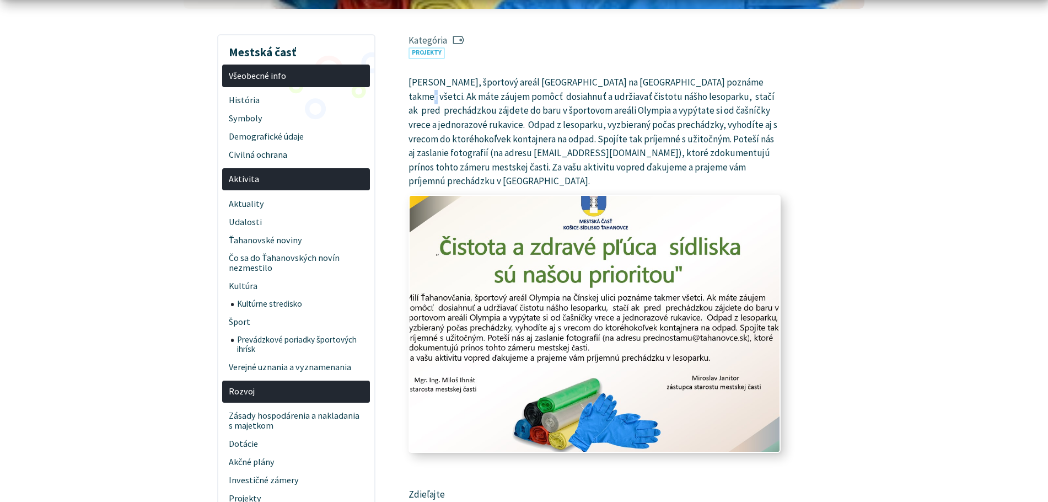
scroll to position [276, 0]
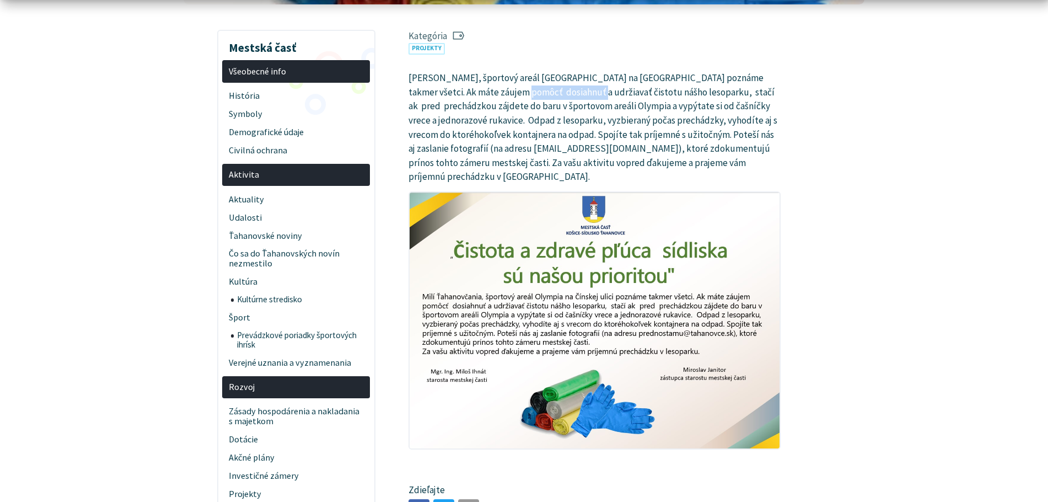
drag, startPoint x: 543, startPoint y: 95, endPoint x: 588, endPoint y: 95, distance: 45.2
click at [580, 95] on p "Milí Ťahanovčania, športový areál Olympia na Čínskej ulici poznáme takmer všetc…" at bounding box center [595, 127] width 372 height 113
drag, startPoint x: 683, startPoint y: 95, endPoint x: 732, endPoint y: 95, distance: 49.6
click at [719, 95] on p "Milí Ťahanovčania, športový areál Olympia na Čínskej ulici poznáme takmer všetc…" at bounding box center [595, 127] width 372 height 113
click at [733, 95] on p "Milí Ťahanovčania, športový areál Olympia na Čínskej ulici poznáme takmer všetc…" at bounding box center [595, 127] width 372 height 113
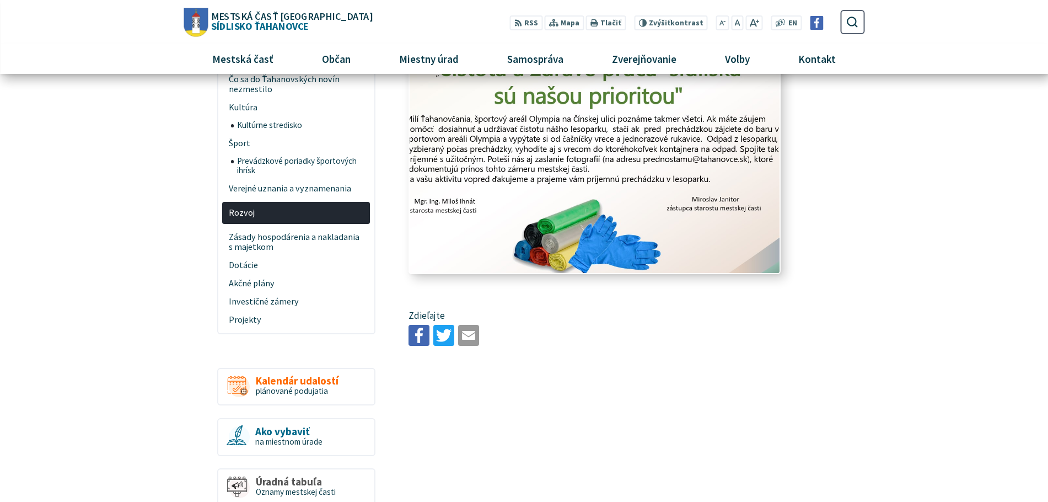
scroll to position [441, 0]
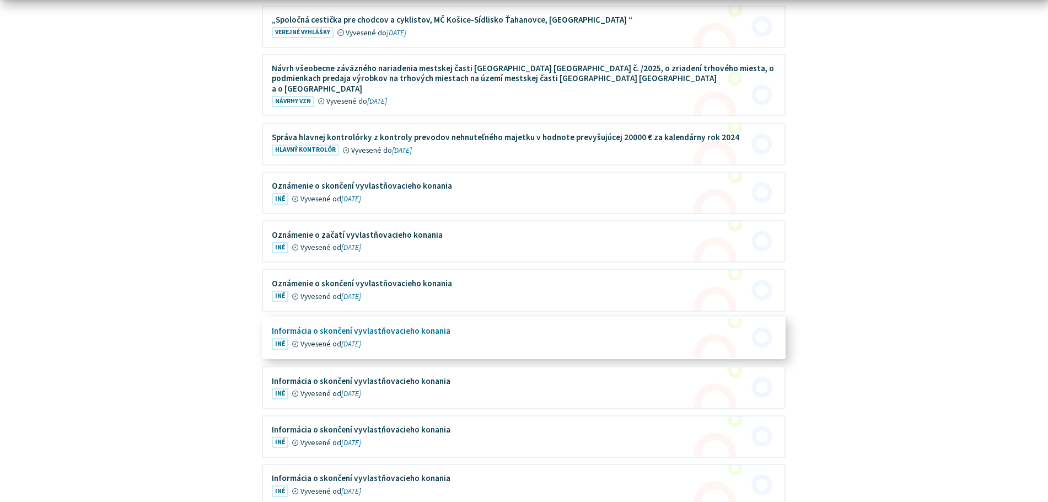
scroll to position [1103, 0]
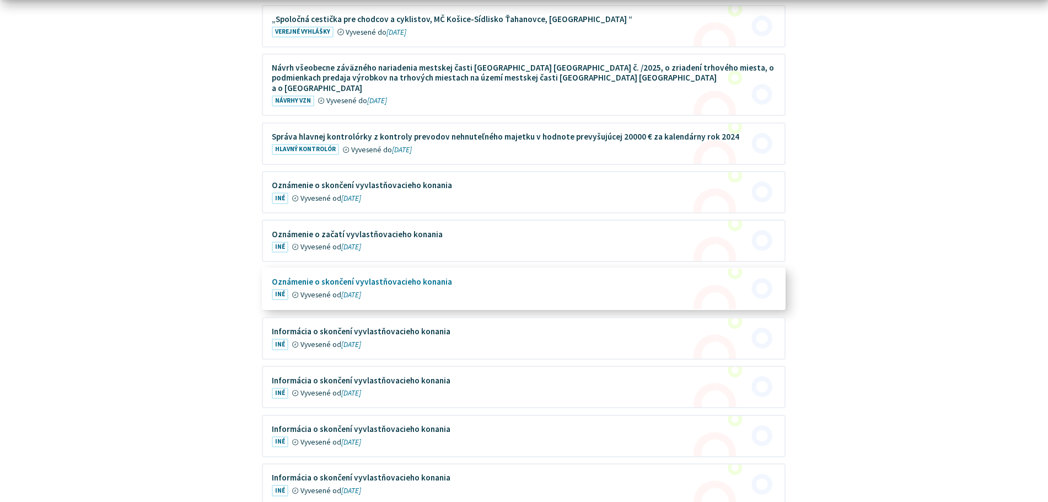
click at [371, 277] on figure at bounding box center [524, 289] width 522 height 40
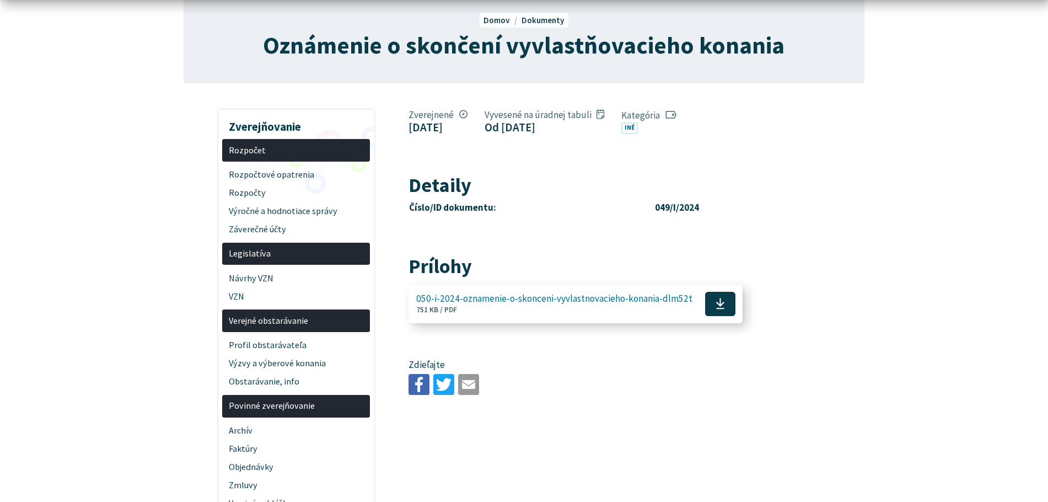
scroll to position [110, 0]
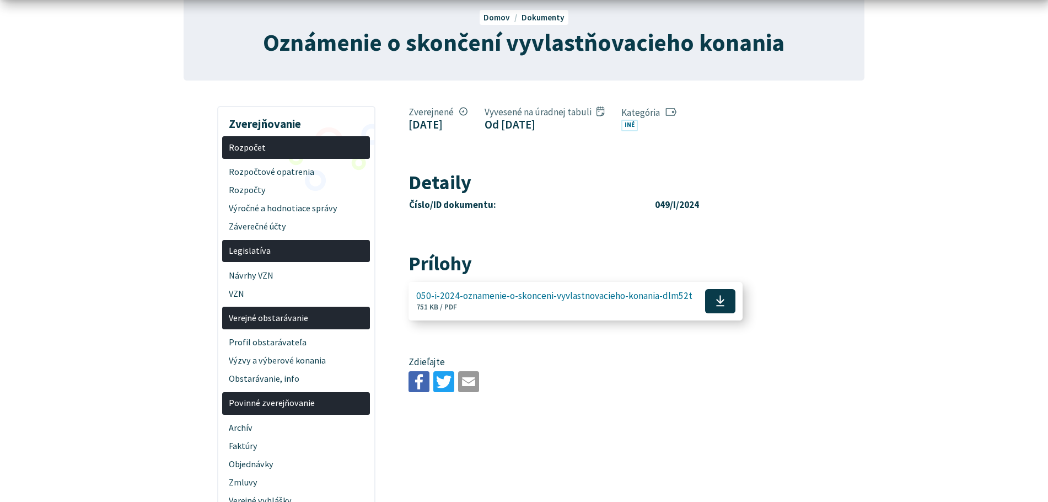
click at [578, 297] on span "050-i-2024-oznamenie-o-skonceni-vyvlastnovacieho-konania-dlm52t" at bounding box center [554, 296] width 276 height 10
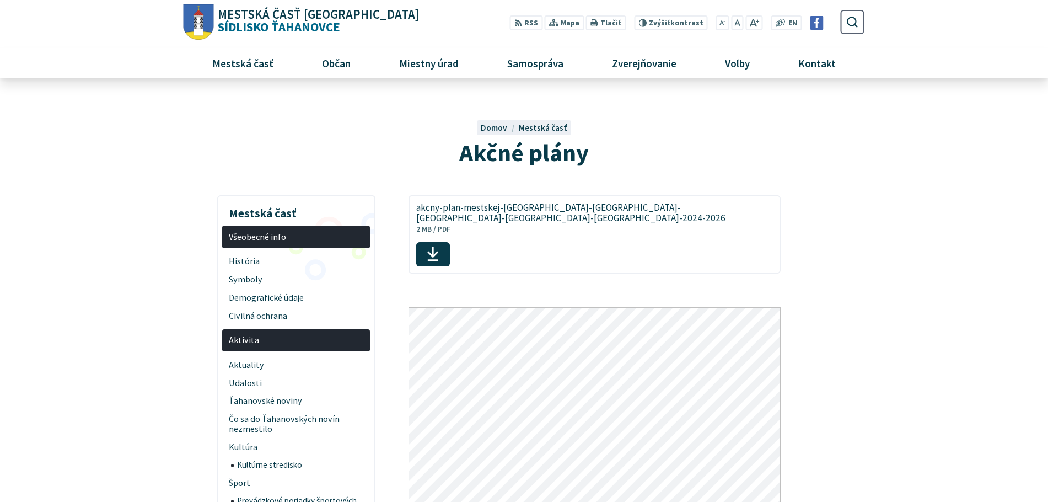
scroll to position [441, 0]
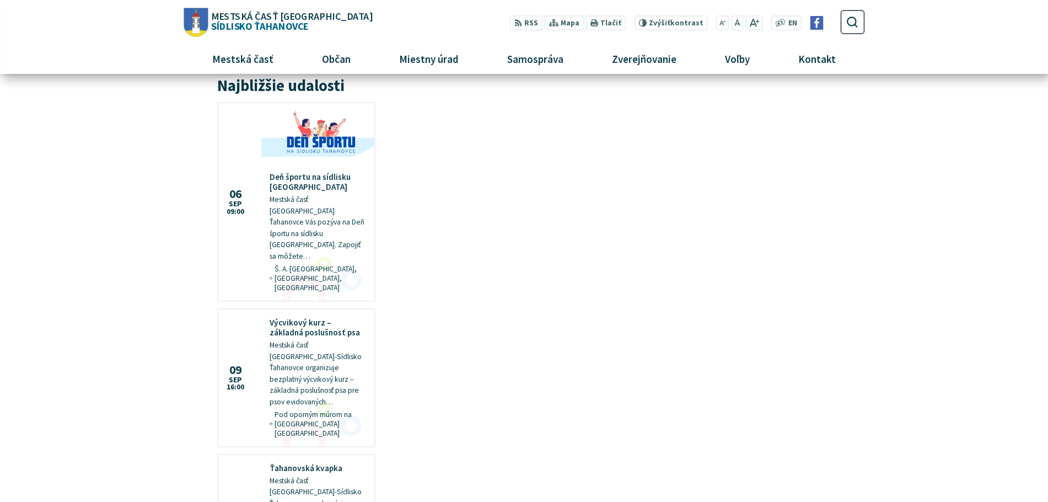
scroll to position [882, 0]
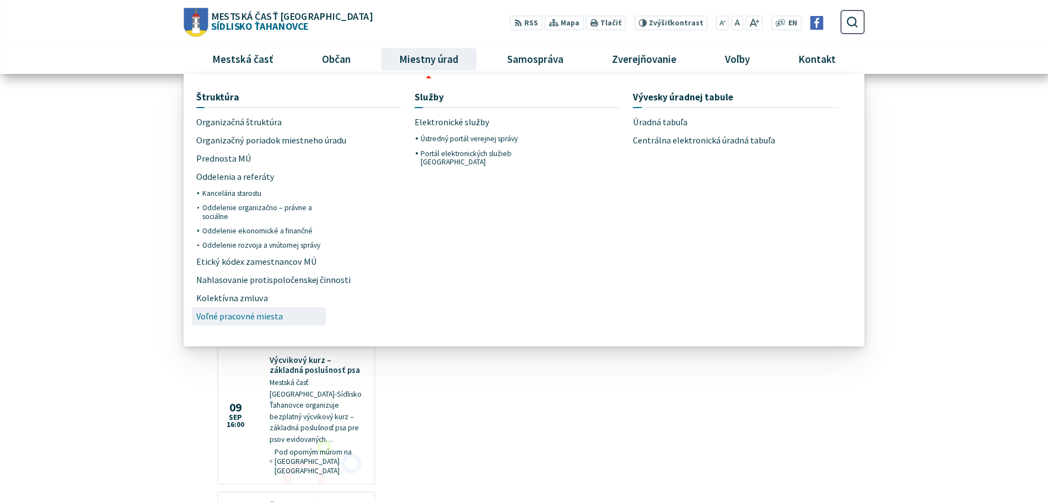
click at [264, 315] on span "Voľné pracovné miesta" at bounding box center [239, 316] width 87 height 18
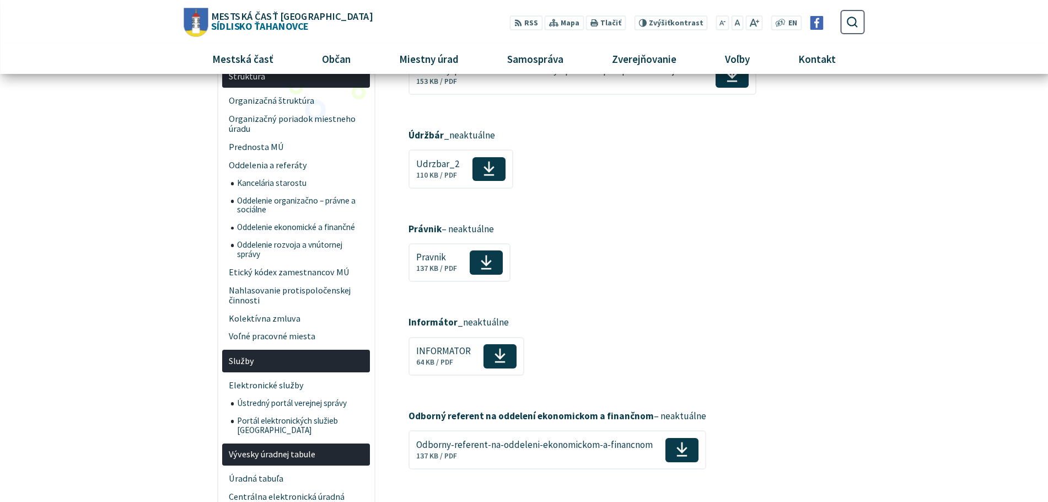
scroll to position [165, 0]
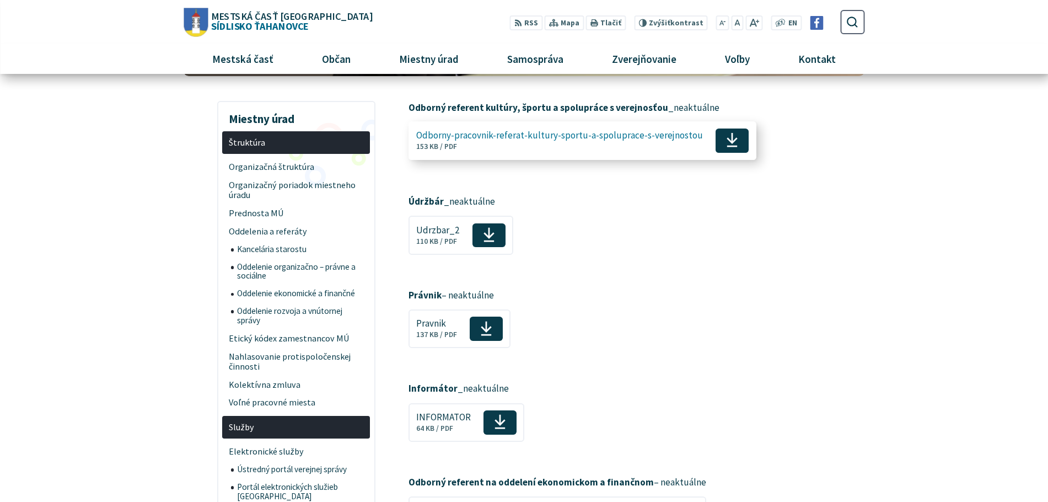
click at [577, 137] on span "Odborny-pracovnik-referat-kultury-sportu-a-spoluprace-s-verejnostou" at bounding box center [559, 135] width 287 height 10
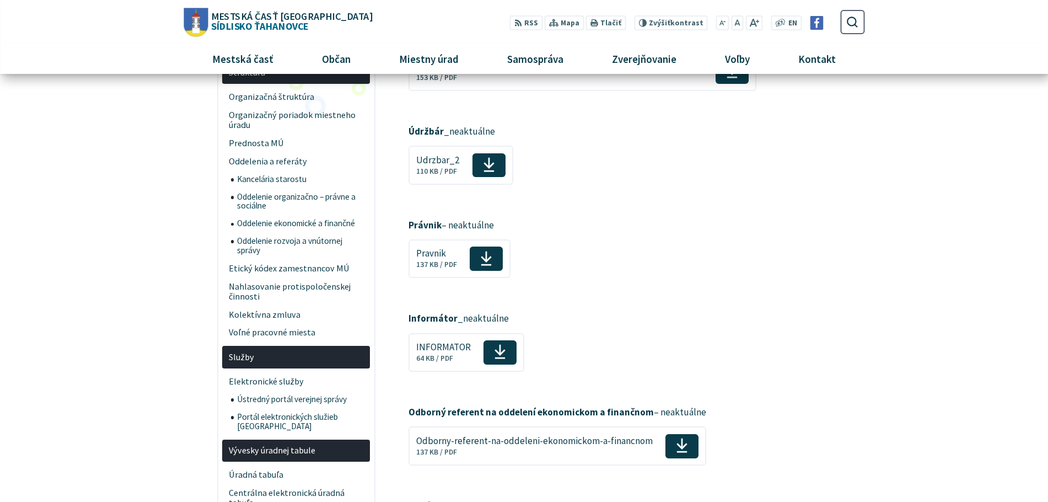
scroll to position [110, 0]
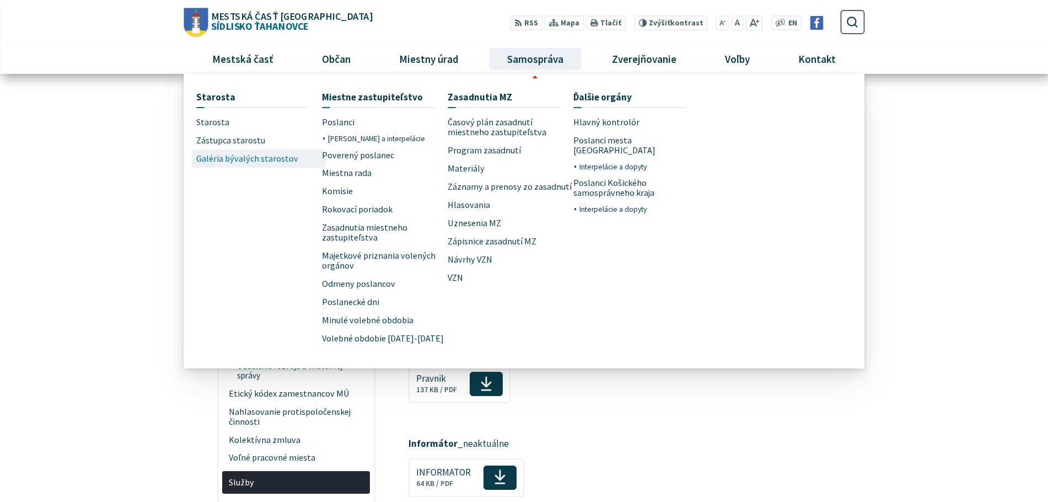
click at [224, 155] on span "Galéria bývalých starostov" at bounding box center [247, 158] width 102 height 18
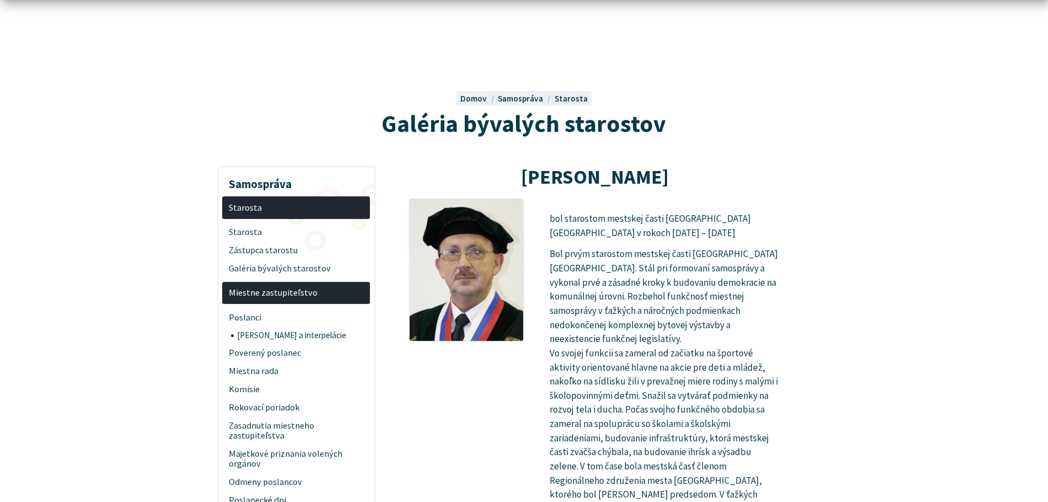
scroll to position [55, 0]
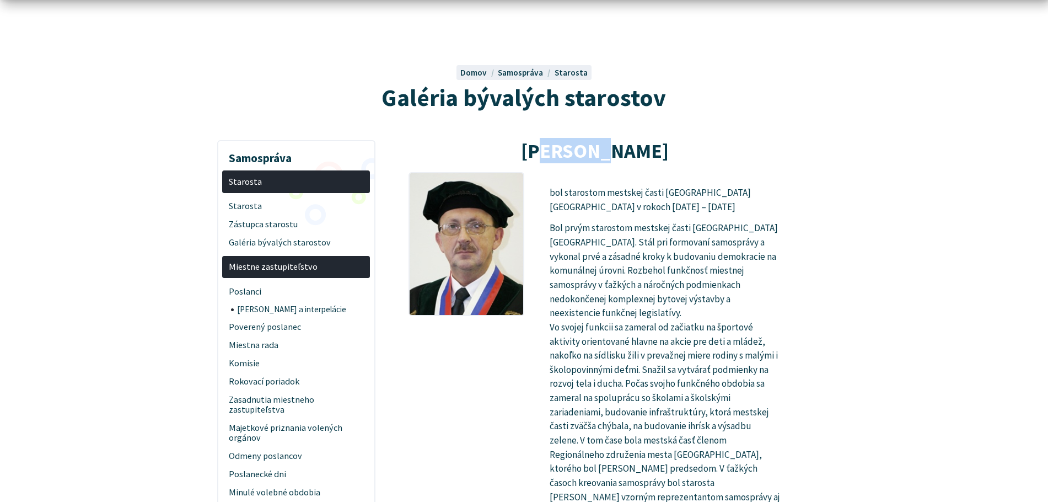
drag, startPoint x: 609, startPoint y: 152, endPoint x: 625, endPoint y: 154, distance: 16.1
click at [619, 153] on strong "[PERSON_NAME]" at bounding box center [595, 150] width 148 height 25
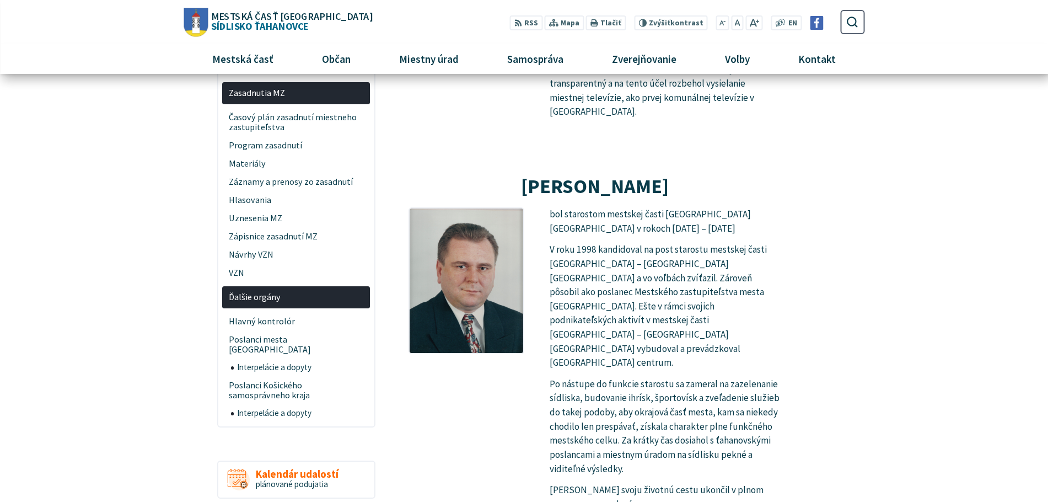
scroll to position [496, 0]
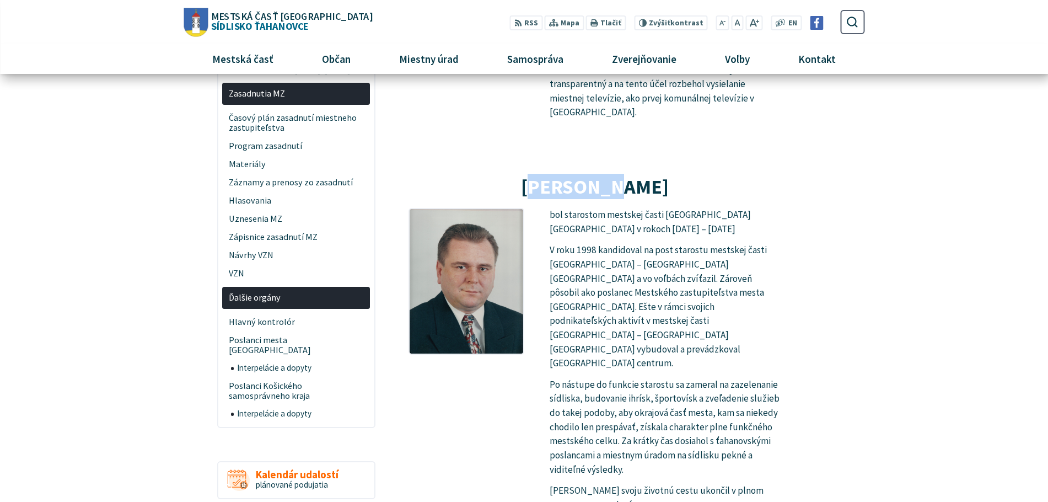
drag, startPoint x: 524, startPoint y: 174, endPoint x: 606, endPoint y: 175, distance: 81.6
click at [599, 174] on strong "[PERSON_NAME]" at bounding box center [595, 186] width 148 height 25
drag, startPoint x: 607, startPoint y: 175, endPoint x: 593, endPoint y: 175, distance: 13.8
click at [605, 175] on strong "[PERSON_NAME]" at bounding box center [595, 186] width 148 height 25
drag, startPoint x: 551, startPoint y: 175, endPoint x: 603, endPoint y: 175, distance: 51.3
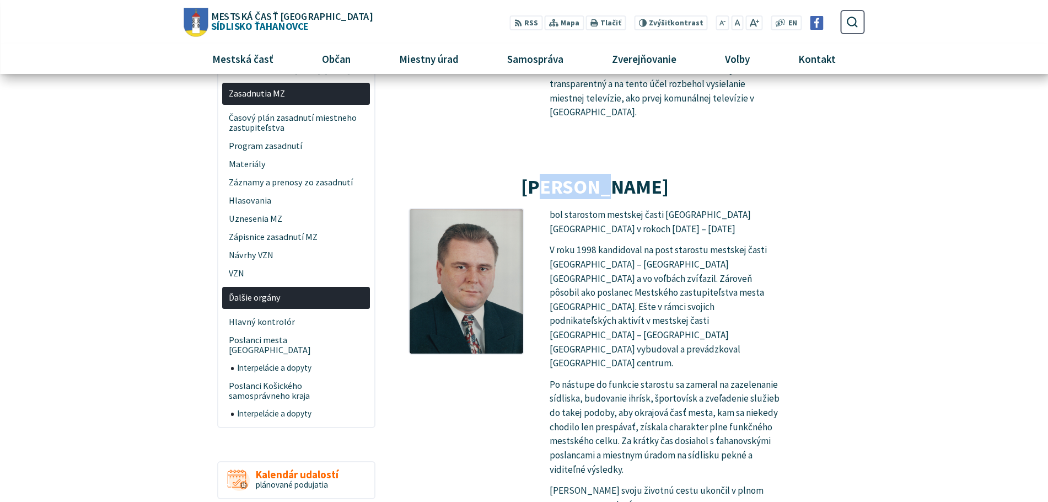
click at [596, 175] on strong "[PERSON_NAME]" at bounding box center [595, 186] width 148 height 25
drag, startPoint x: 603, startPoint y: 175, endPoint x: 583, endPoint y: 175, distance: 20.4
click at [603, 175] on strong "[PERSON_NAME]" at bounding box center [595, 186] width 148 height 25
drag, startPoint x: 527, startPoint y: 175, endPoint x: 625, endPoint y: 176, distance: 97.6
click at [622, 176] on strong "[PERSON_NAME]" at bounding box center [595, 186] width 148 height 25
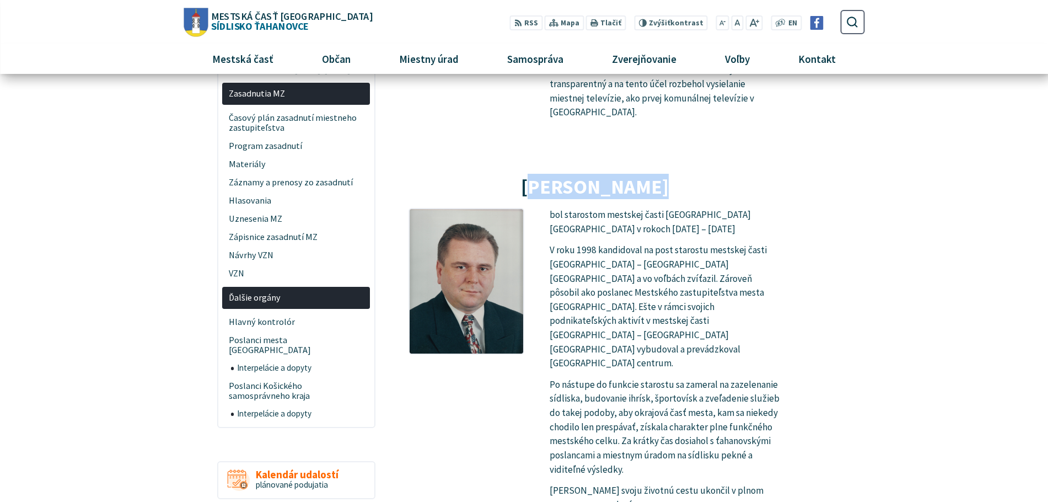
click at [628, 176] on strong "[PERSON_NAME]" at bounding box center [595, 186] width 148 height 25
drag, startPoint x: 612, startPoint y: 177, endPoint x: 655, endPoint y: 177, distance: 43.0
click at [651, 177] on strong "[PERSON_NAME]" at bounding box center [595, 186] width 148 height 25
click at [664, 177] on strong "[PERSON_NAME]" at bounding box center [595, 186] width 148 height 25
drag, startPoint x: 626, startPoint y: 177, endPoint x: 648, endPoint y: 177, distance: 21.5
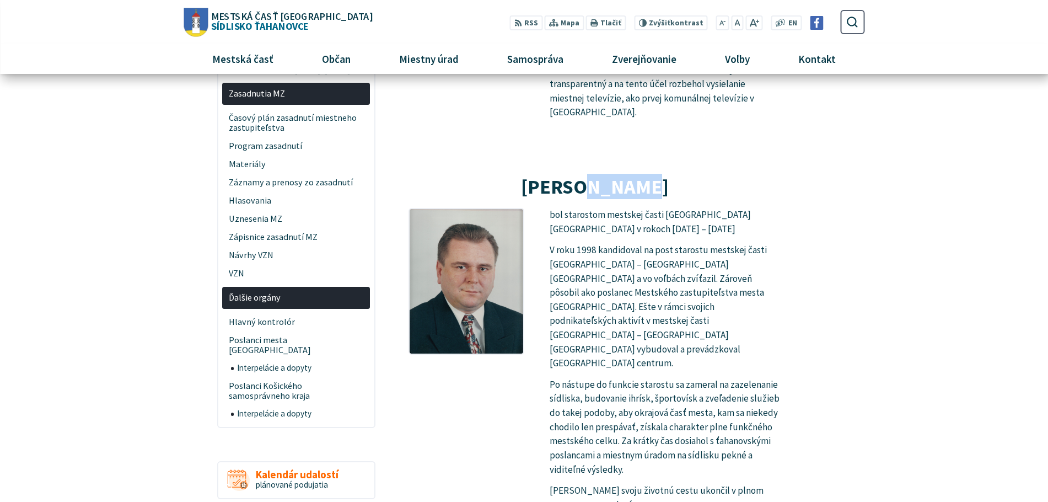
click at [645, 177] on strong "[PERSON_NAME]" at bounding box center [595, 186] width 148 height 25
drag, startPoint x: 655, startPoint y: 177, endPoint x: 610, endPoint y: 176, distance: 44.7
click at [652, 177] on strong "[PERSON_NAME]" at bounding box center [595, 186] width 148 height 25
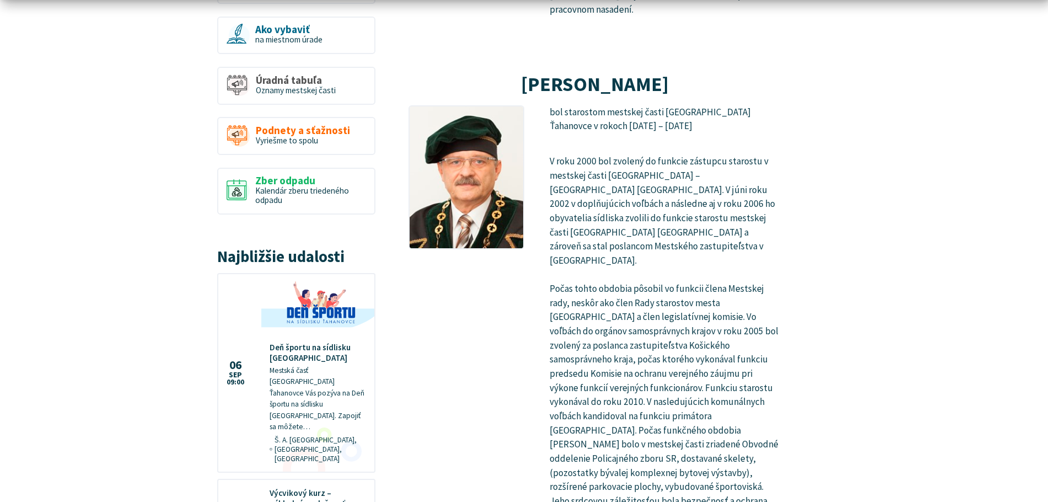
scroll to position [993, 0]
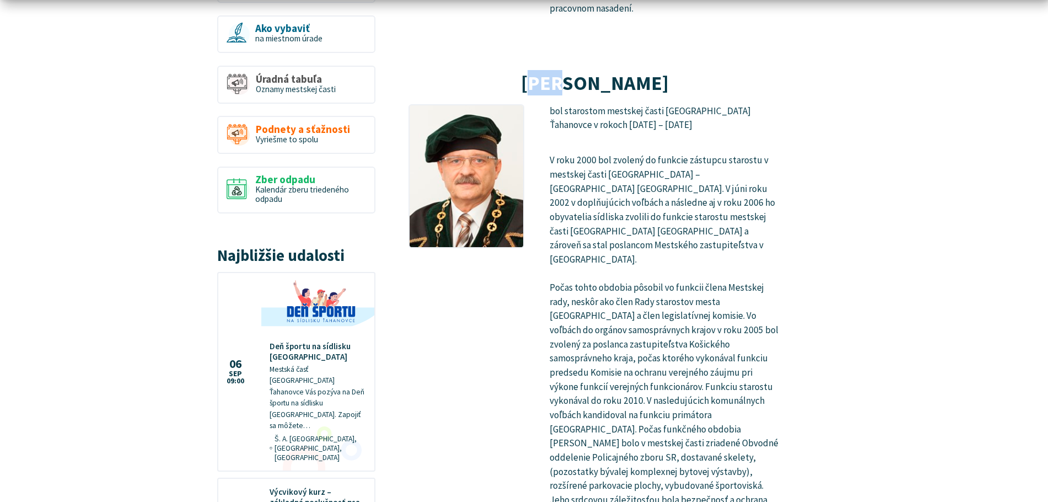
drag, startPoint x: 596, startPoint y: 29, endPoint x: 617, endPoint y: 29, distance: 20.4
click at [601, 70] on strong "[PERSON_NAME]" at bounding box center [595, 82] width 148 height 25
click at [617, 70] on strong "[PERSON_NAME]" at bounding box center [595, 82] width 148 height 25
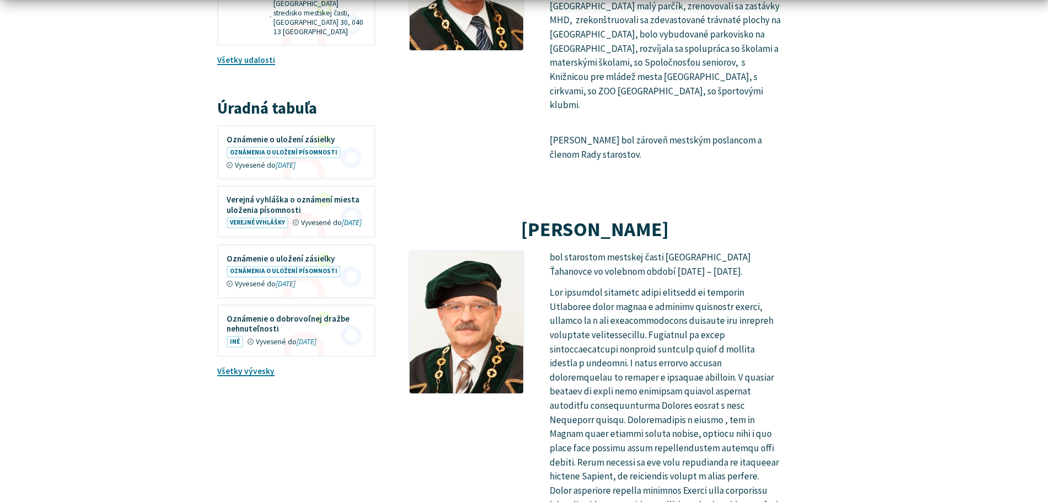
scroll to position [1709, 0]
drag, startPoint x: 537, startPoint y: 113, endPoint x: 641, endPoint y: 114, distance: 104.8
click at [635, 216] on strong "[PERSON_NAME]" at bounding box center [595, 228] width 148 height 25
click at [644, 216] on strong "[PERSON_NAME]" at bounding box center [595, 228] width 148 height 25
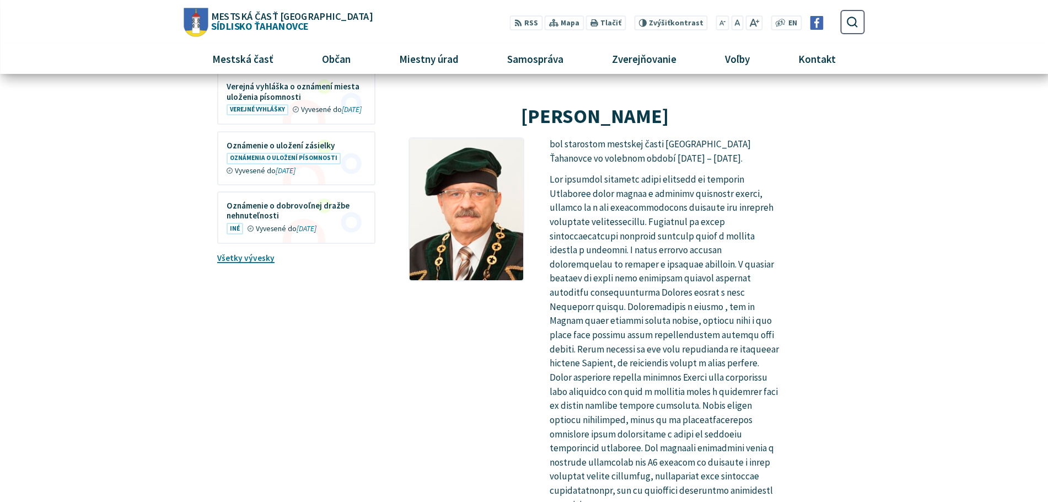
scroll to position [1820, 0]
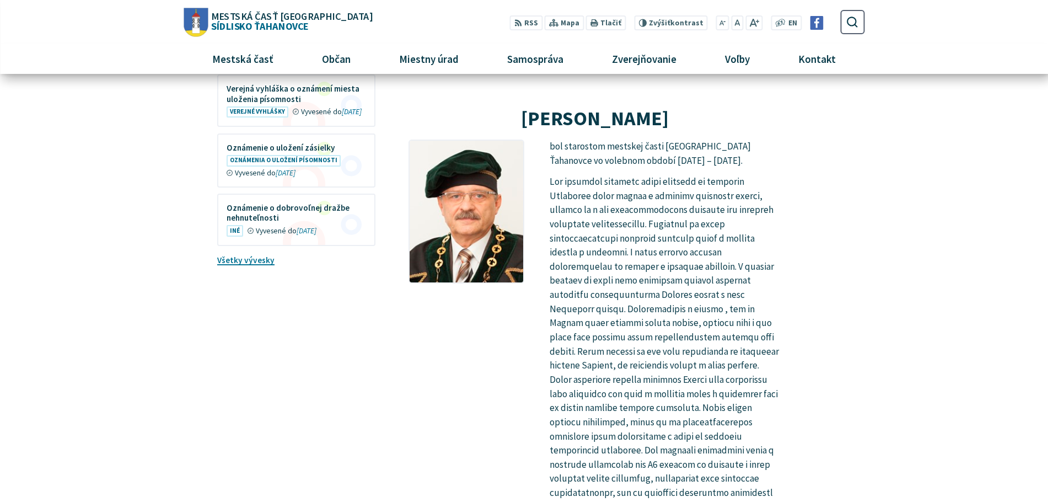
drag, startPoint x: 712, startPoint y: 297, endPoint x: 705, endPoint y: 297, distance: 7.2
click at [711, 297] on p at bounding box center [665, 344] width 231 height 339
drag, startPoint x: 611, startPoint y: 308, endPoint x: 667, endPoint y: 309, distance: 56.2
click at [659, 309] on p at bounding box center [665, 344] width 231 height 339
click at [698, 311] on p at bounding box center [665, 344] width 231 height 339
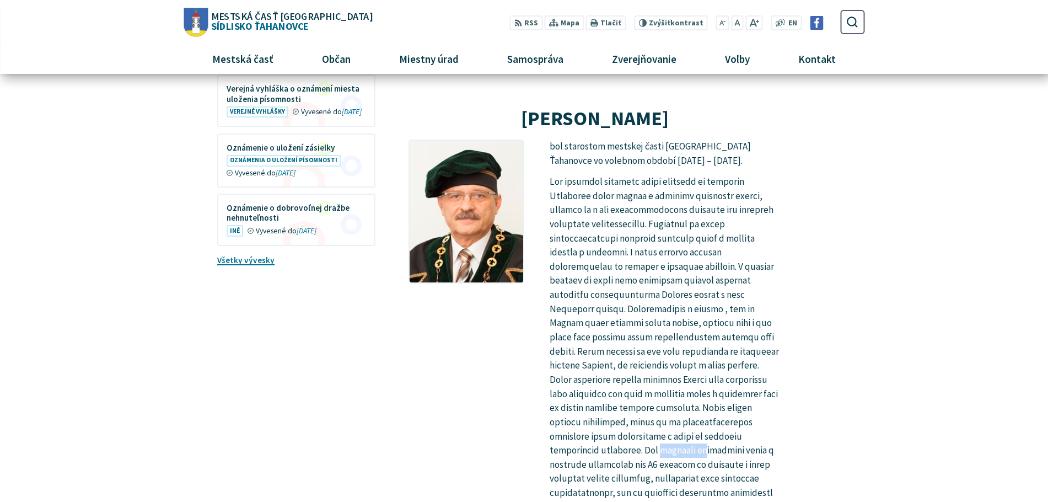
drag, startPoint x: 675, startPoint y: 325, endPoint x: 721, endPoint y: 329, distance: 46.0
click at [720, 329] on p at bounding box center [665, 344] width 231 height 339
drag, startPoint x: 727, startPoint y: 330, endPoint x: 705, endPoint y: 330, distance: 22.6
click at [726, 330] on p at bounding box center [665, 344] width 231 height 339
drag, startPoint x: 690, startPoint y: 330, endPoint x: 739, endPoint y: 330, distance: 48.5
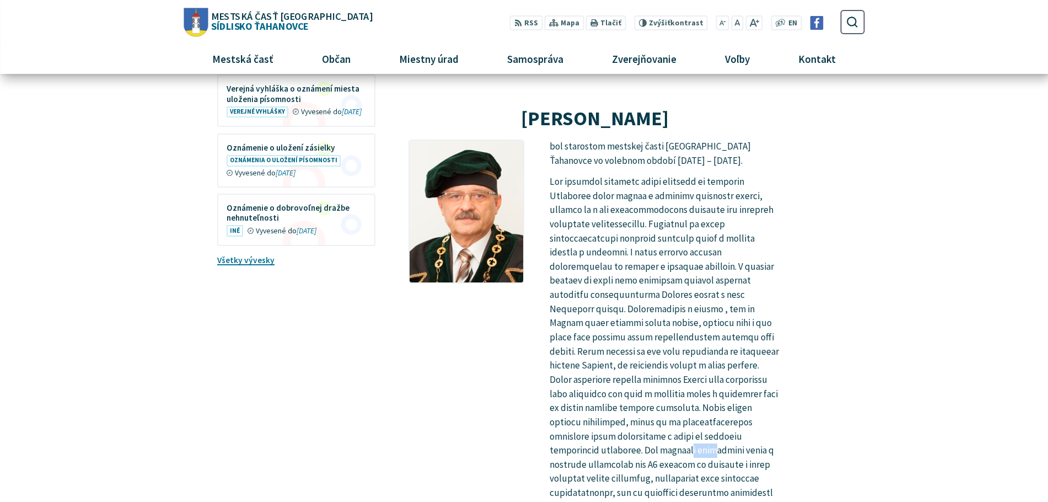
click at [735, 330] on p at bounding box center [665, 344] width 231 height 339
drag, startPoint x: 739, startPoint y: 330, endPoint x: 692, endPoint y: 330, distance: 46.9
click at [737, 330] on p at bounding box center [665, 344] width 231 height 339
drag, startPoint x: 601, startPoint y: 336, endPoint x: 637, endPoint y: 337, distance: 35.8
click at [634, 337] on p at bounding box center [665, 344] width 231 height 339
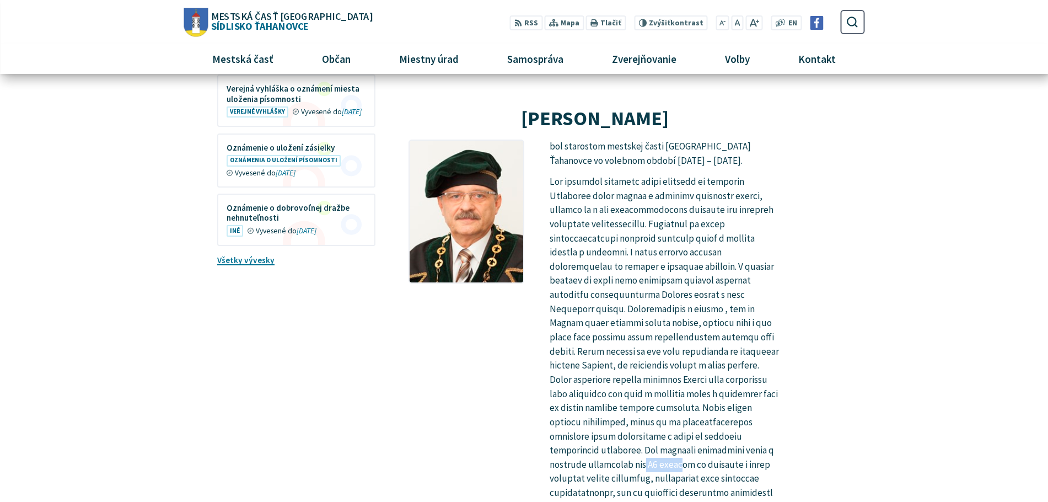
drag, startPoint x: 647, startPoint y: 337, endPoint x: 688, endPoint y: 339, distance: 41.4
click at [688, 339] on p at bounding box center [665, 344] width 231 height 339
click at [705, 339] on p at bounding box center [665, 344] width 231 height 339
click at [724, 340] on p at bounding box center [665, 344] width 231 height 339
drag, startPoint x: 620, startPoint y: 349, endPoint x: 680, endPoint y: 349, distance: 60.7
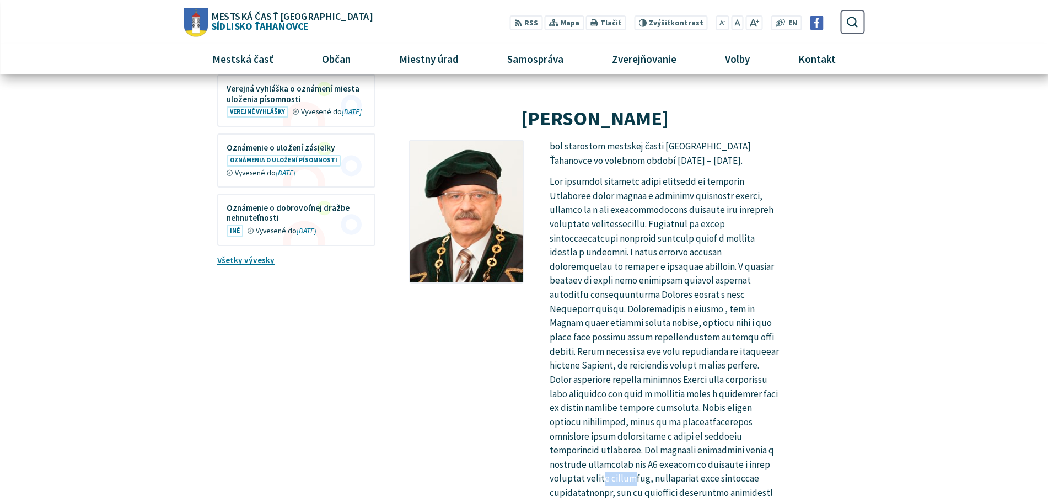
click at [672, 349] on p at bounding box center [665, 344] width 231 height 339
drag, startPoint x: 701, startPoint y: 351, endPoint x: 735, endPoint y: 352, distance: 33.7
click at [730, 351] on p at bounding box center [665, 344] width 231 height 339
drag, startPoint x: 737, startPoint y: 352, endPoint x: 683, endPoint y: 337, distance: 55.5
click at [734, 352] on p at bounding box center [665, 344] width 231 height 339
